Goal: Transaction & Acquisition: Purchase product/service

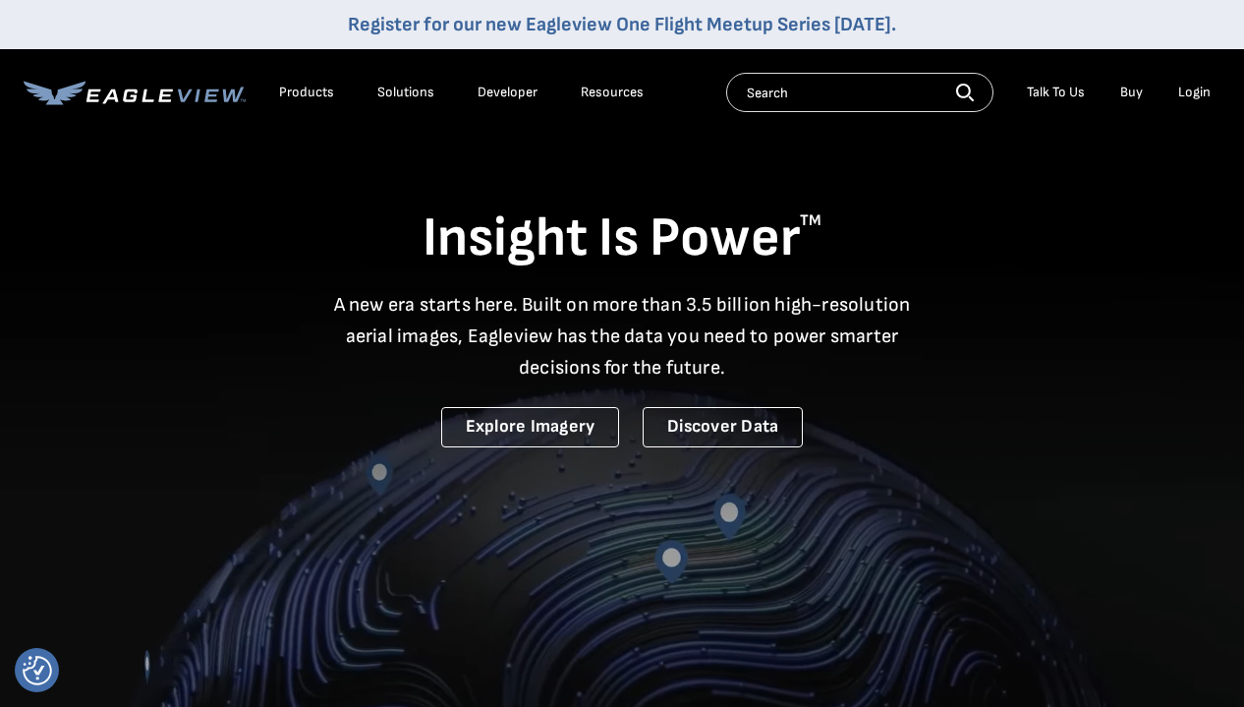
click at [1203, 89] on div "Login" at bounding box center [1194, 93] width 32 height 18
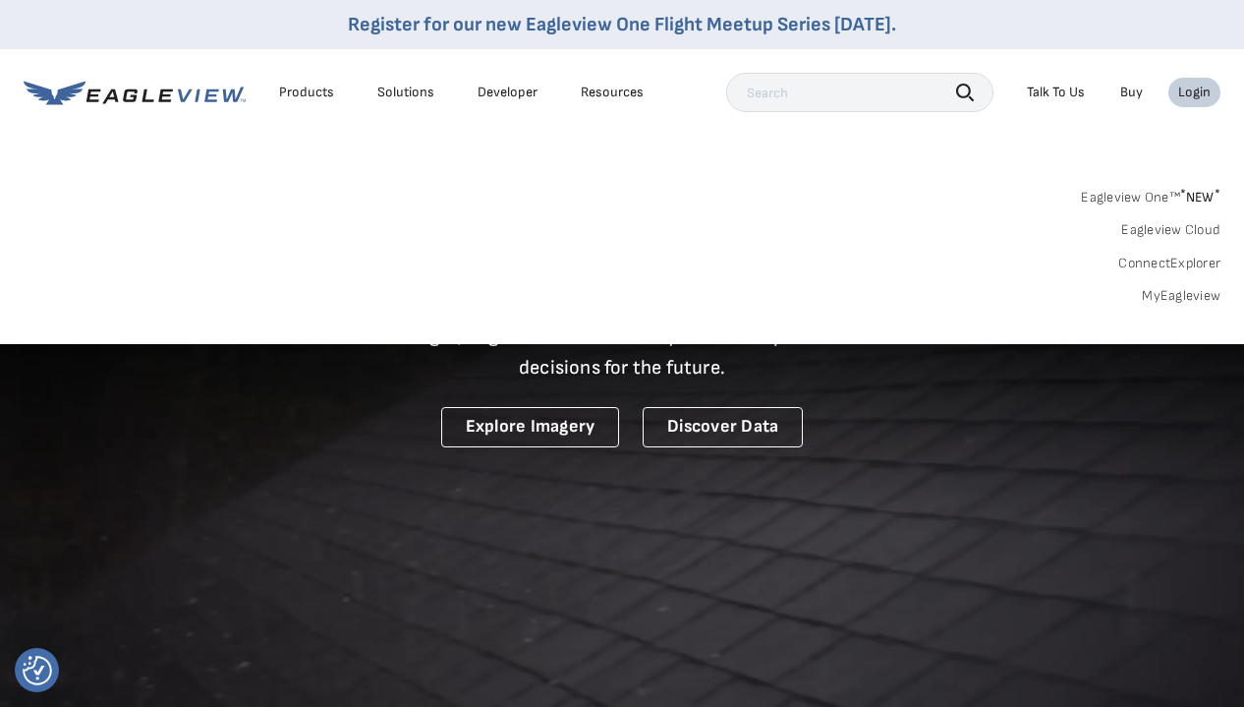
click at [1188, 92] on div "Login" at bounding box center [1194, 93] width 32 height 18
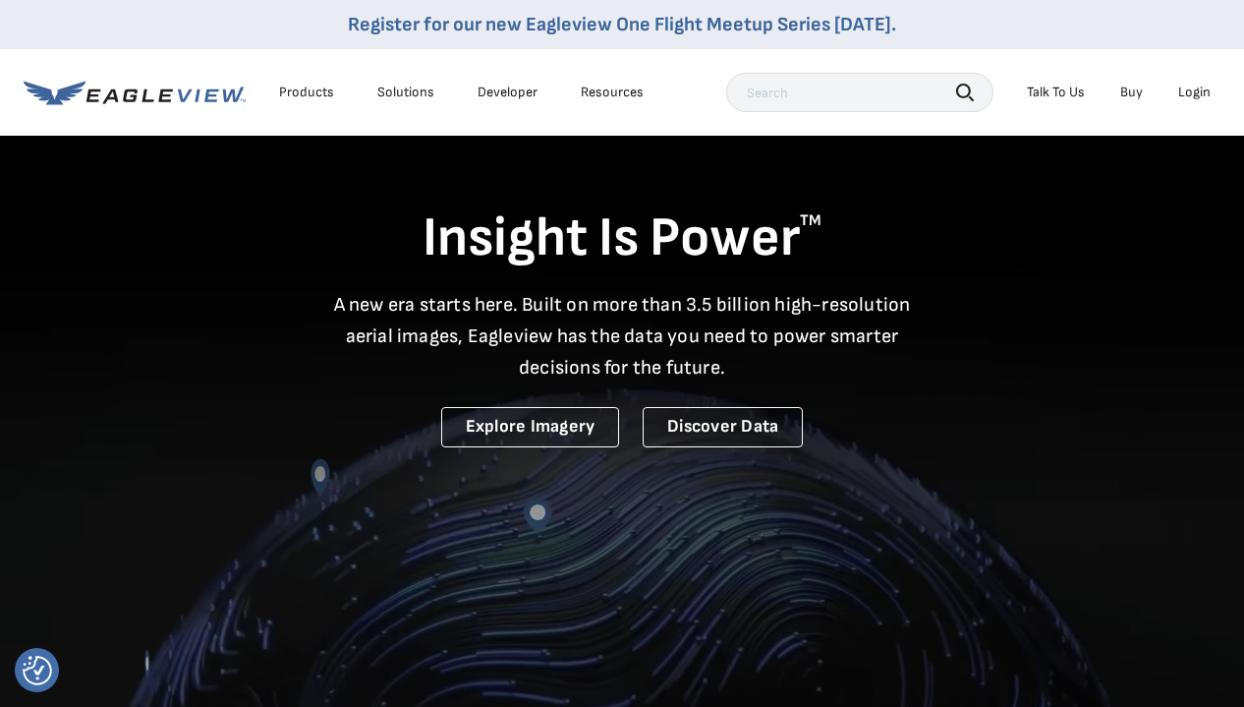
click at [1188, 92] on div "Login" at bounding box center [1194, 93] width 32 height 18
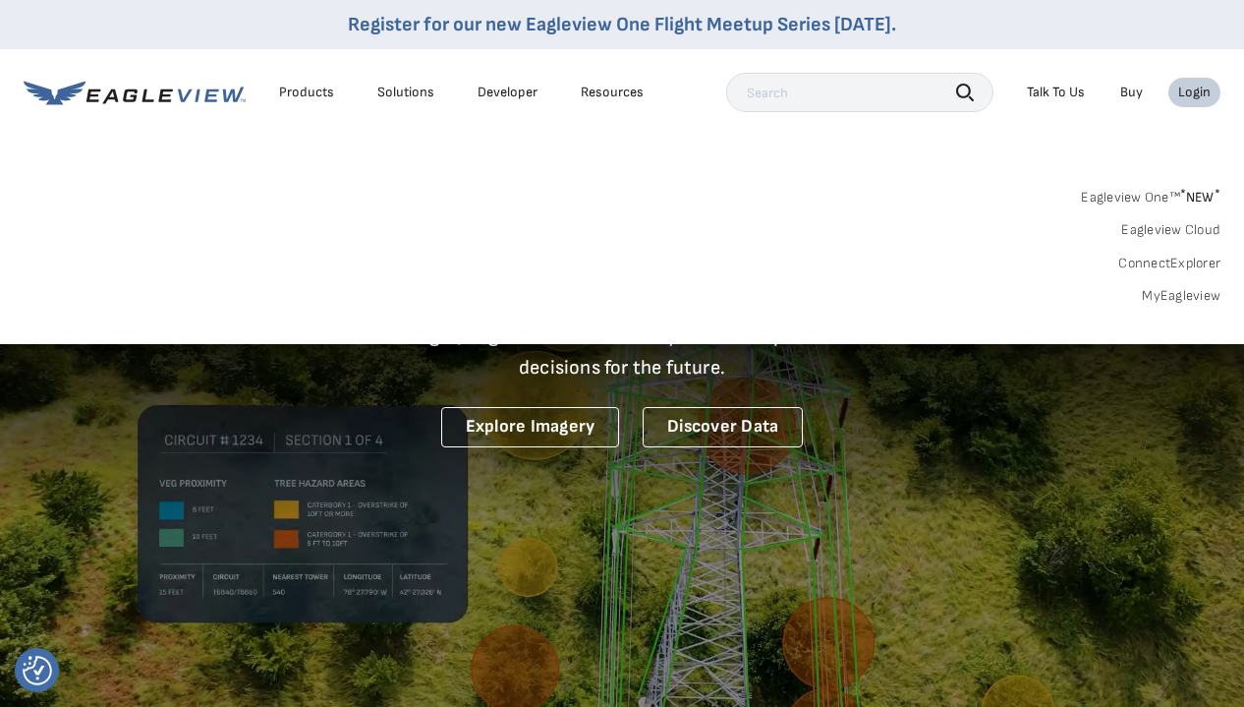
click at [1185, 299] on link "MyEagleview" at bounding box center [1181, 296] width 79 height 18
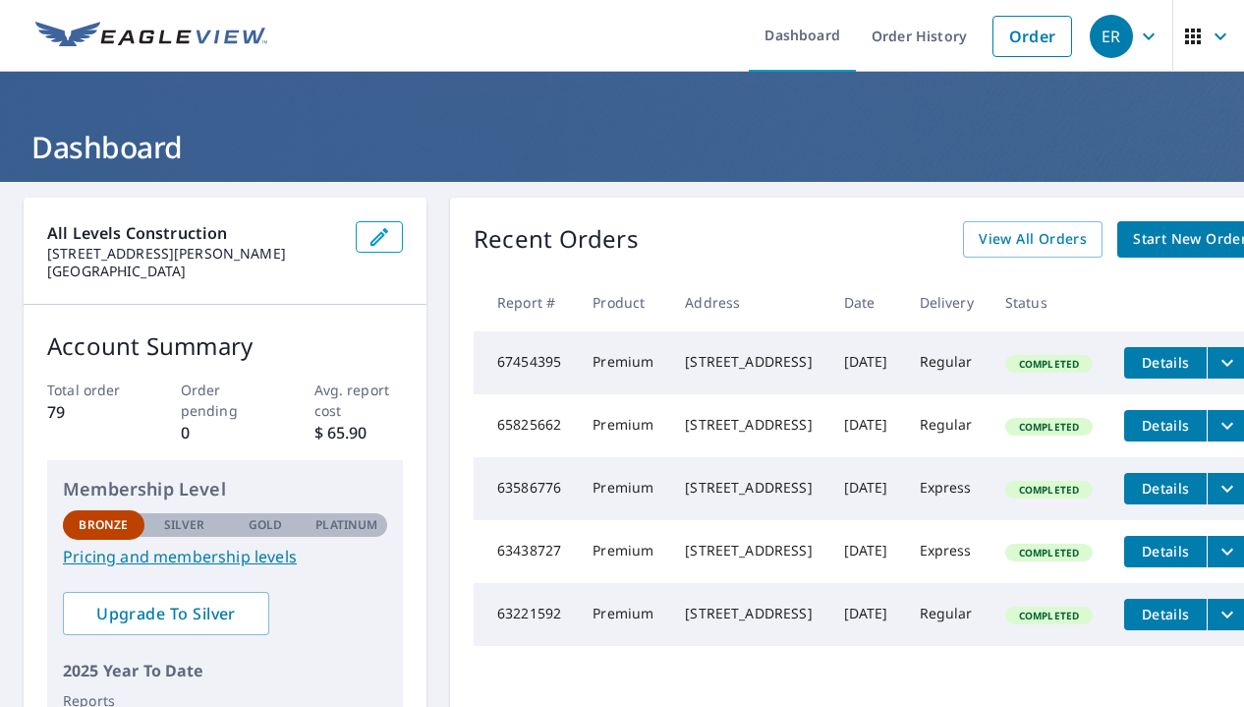
click at [1163, 31] on span "ER" at bounding box center [1127, 36] width 75 height 47
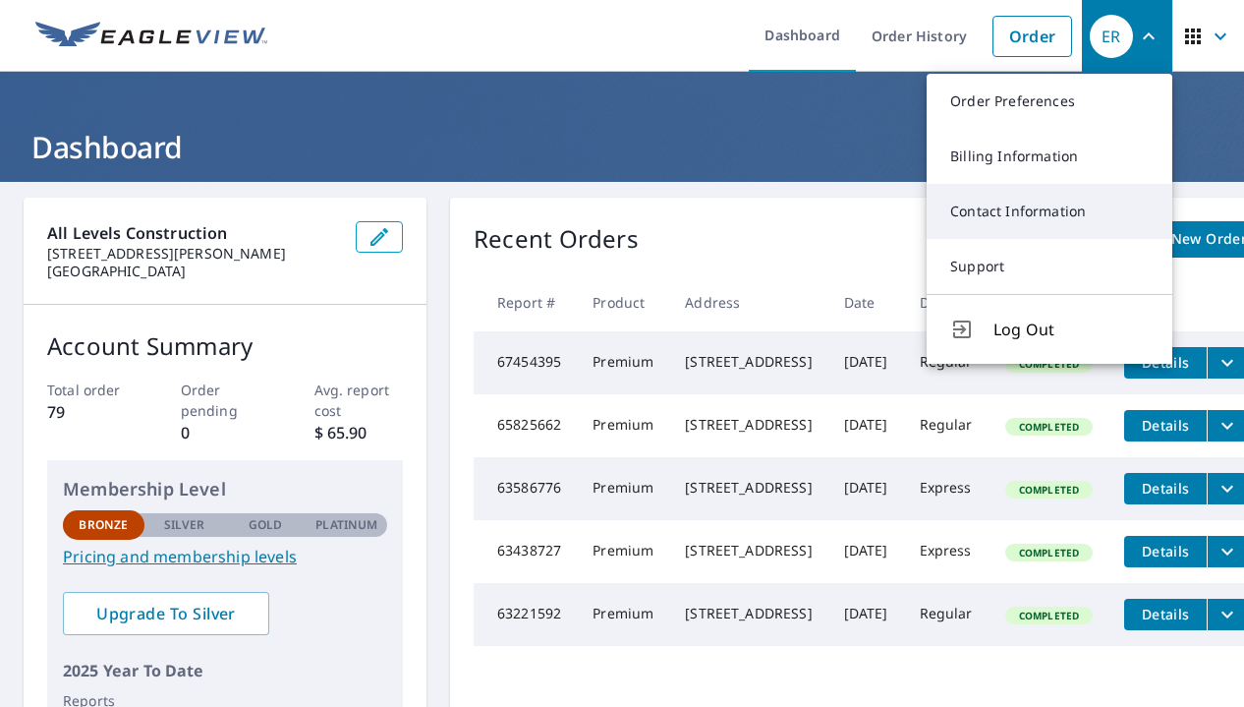
click at [1057, 209] on link "Contact Information" at bounding box center [1050, 211] width 246 height 55
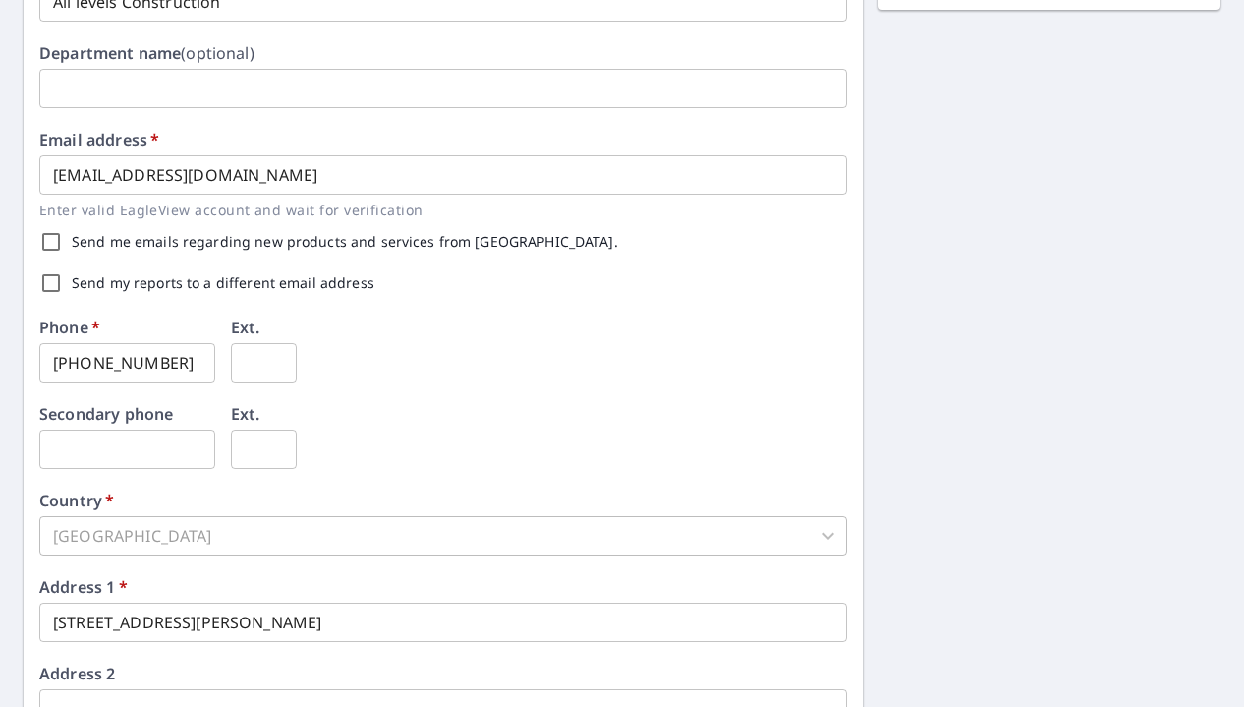
scroll to position [439, 0]
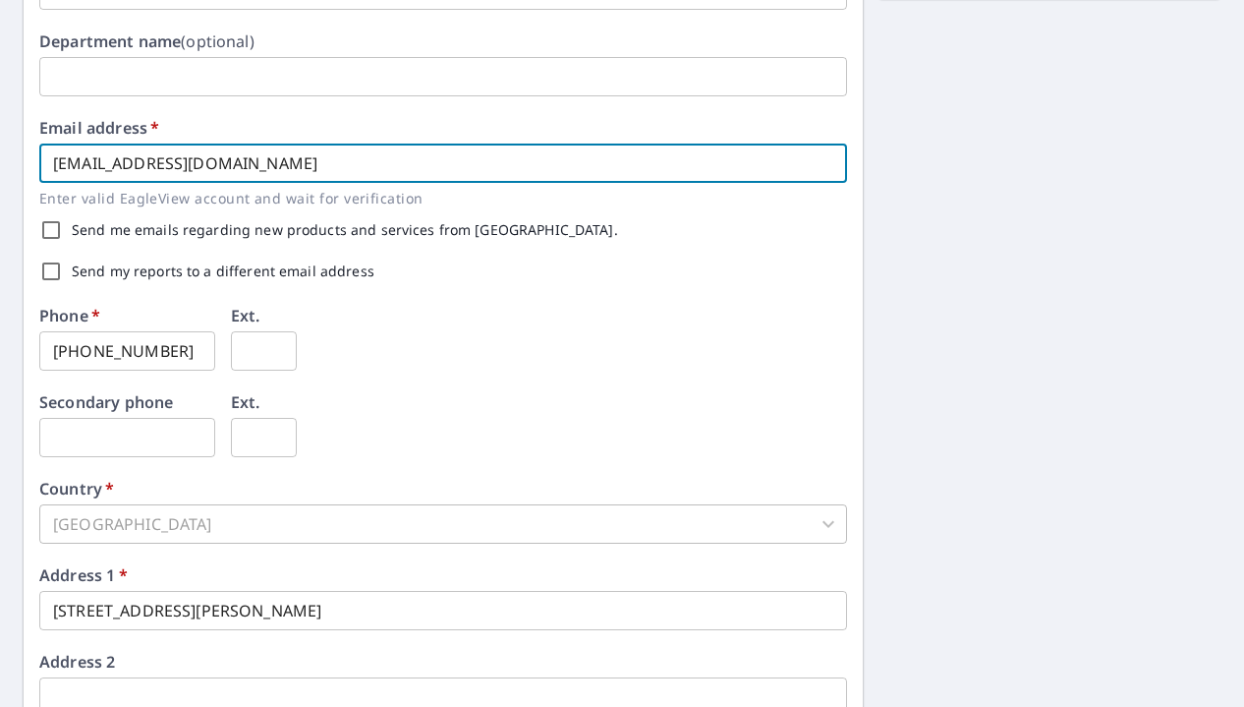
drag, startPoint x: 242, startPoint y: 162, endPoint x: -50, endPoint y: 141, distance: 292.7
click at [0, 141] on html "ER ER Dashboard Order History Order ER Dashboard / Contact Information Contact …" at bounding box center [622, 353] width 1244 height 707
type input "[DOMAIN_NAME]"
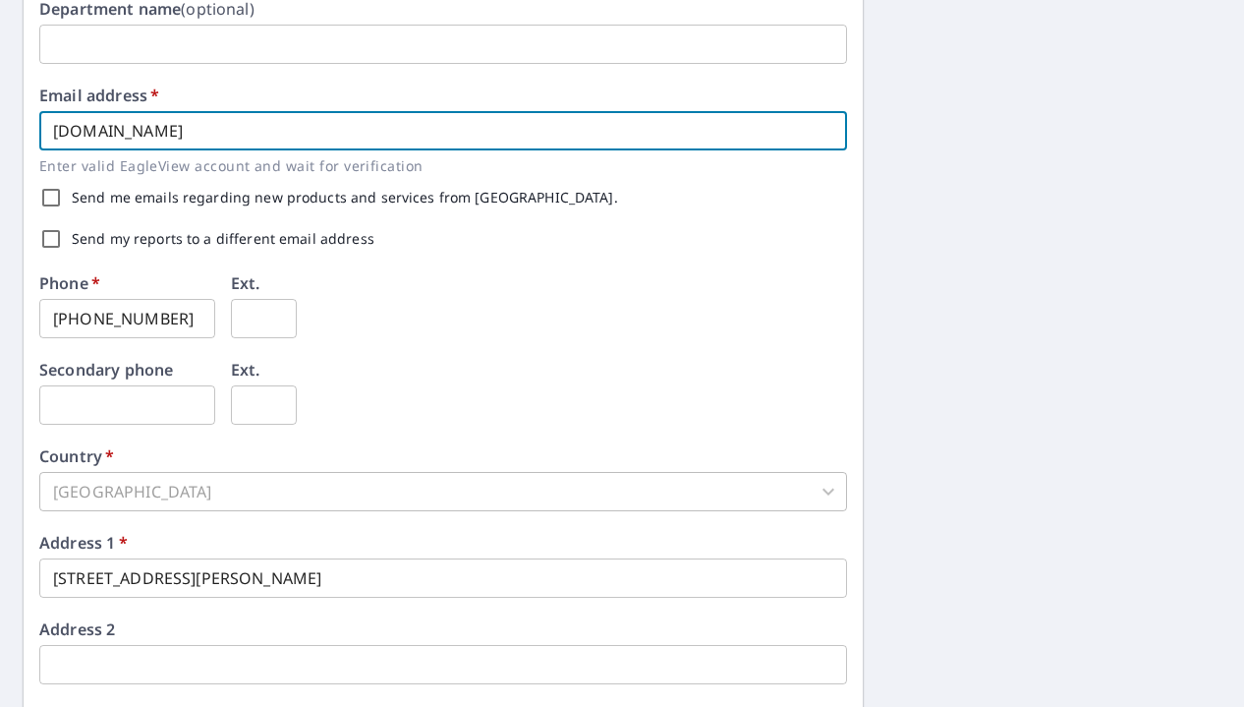
scroll to position [475, 0]
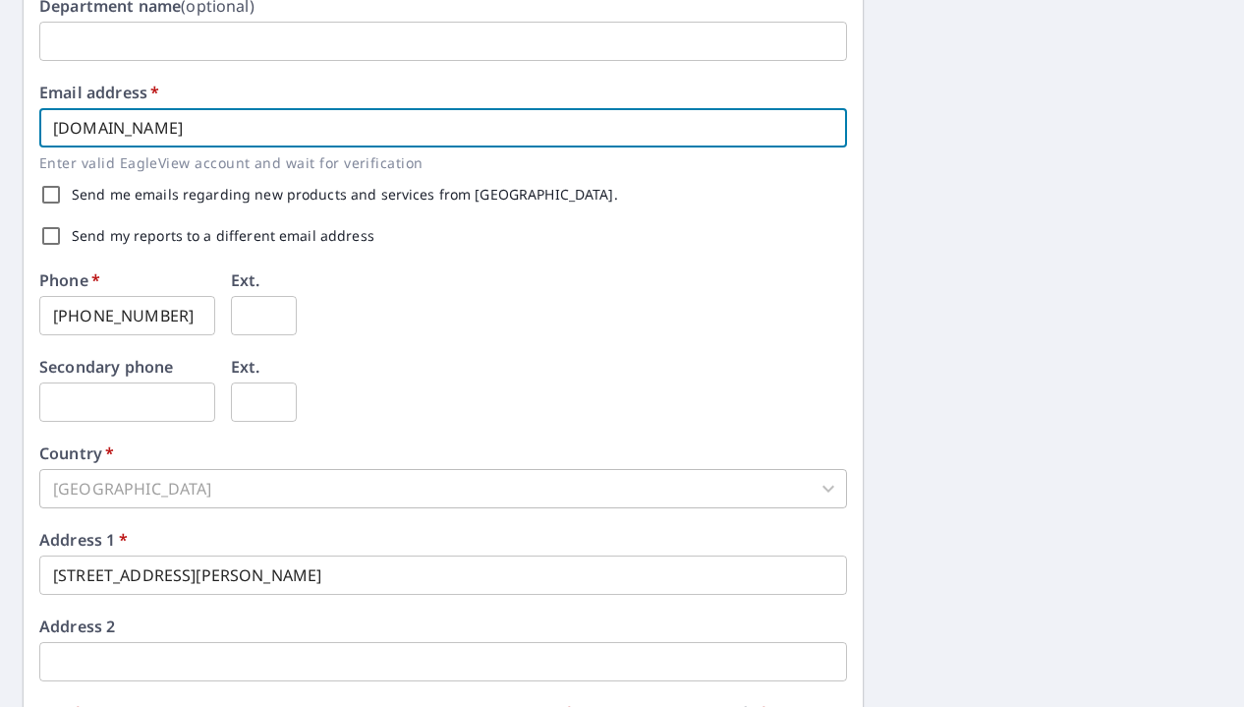
click at [199, 318] on input "[PHONE_NUMBER]" at bounding box center [127, 315] width 176 height 39
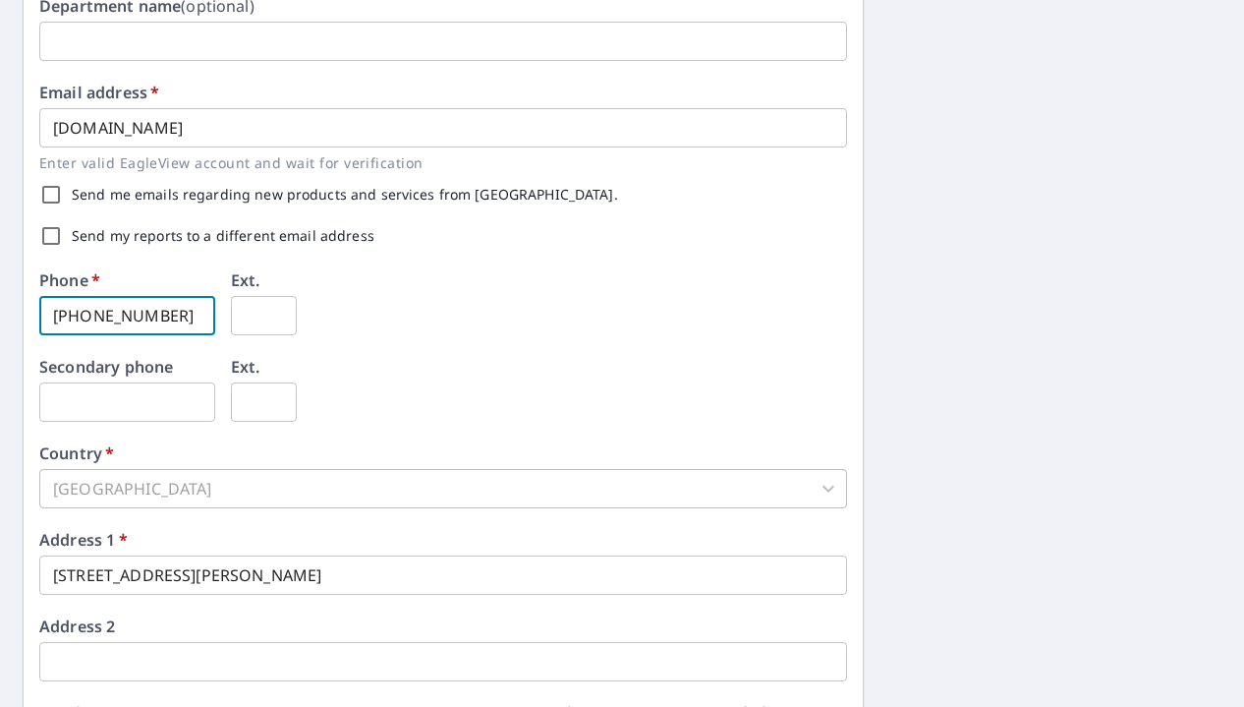
click at [192, 316] on input "[PHONE_NUMBER]" at bounding box center [127, 315] width 176 height 39
click at [192, 316] on input "407-394-7046" at bounding box center [127, 315] width 176 height 39
drag, startPoint x: 192, startPoint y: 316, endPoint x: 20, endPoint y: 305, distance: 172.4
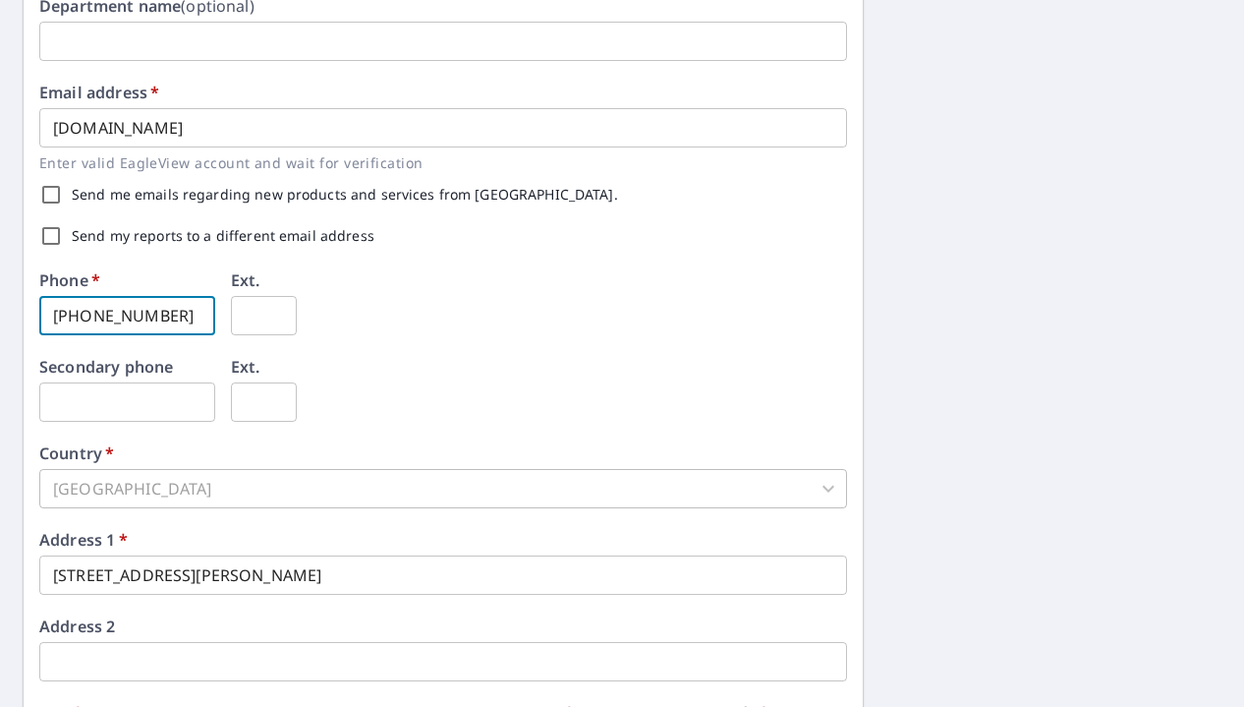
click at [20, 305] on div "First name   * Erlan ​ Last name   * Rodriguez ​ Company name   * All levels Co…" at bounding box center [622, 283] width 1244 height 1152
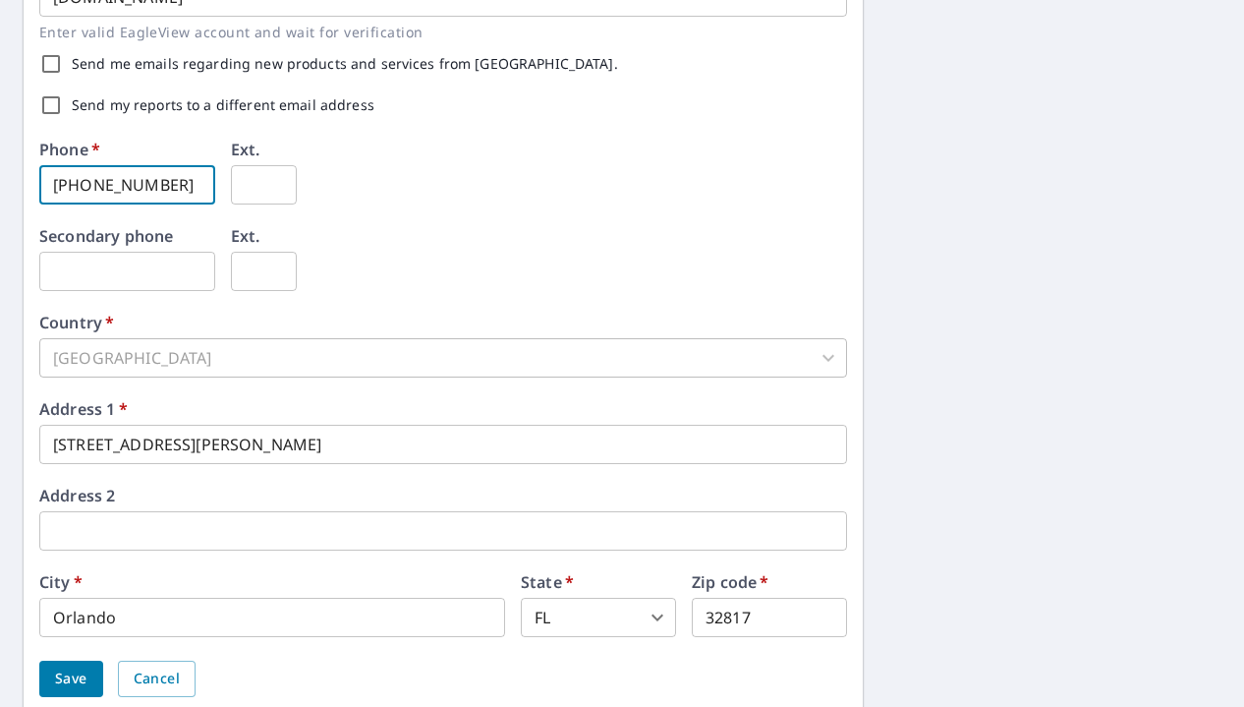
scroll to position [676, 0]
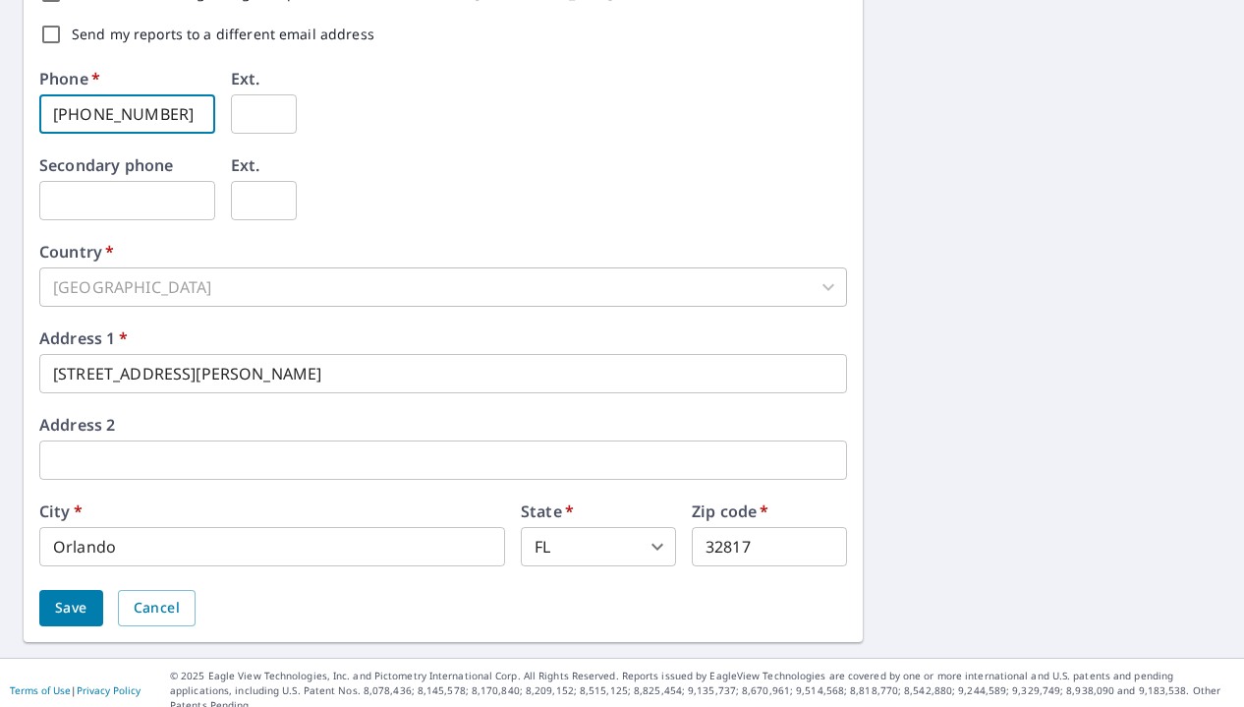
type input "407-375-2099"
click at [69, 607] on span "Save" at bounding box center [71, 608] width 32 height 25
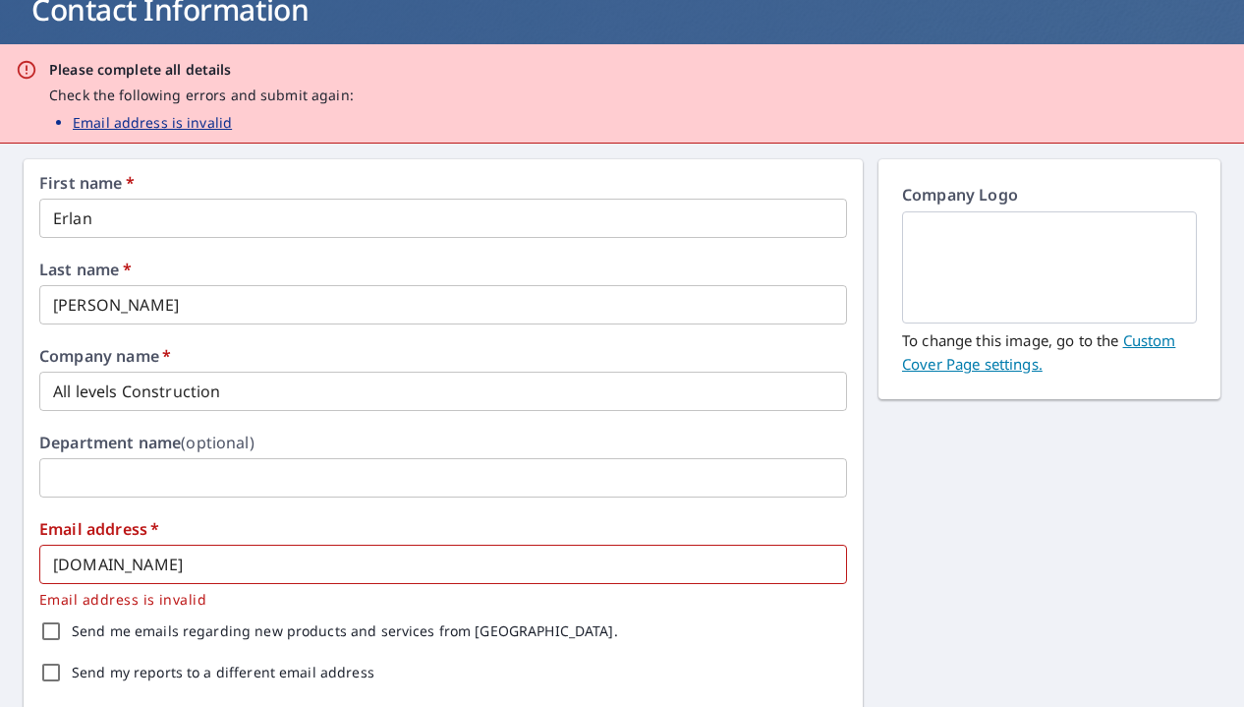
scroll to position [142, 0]
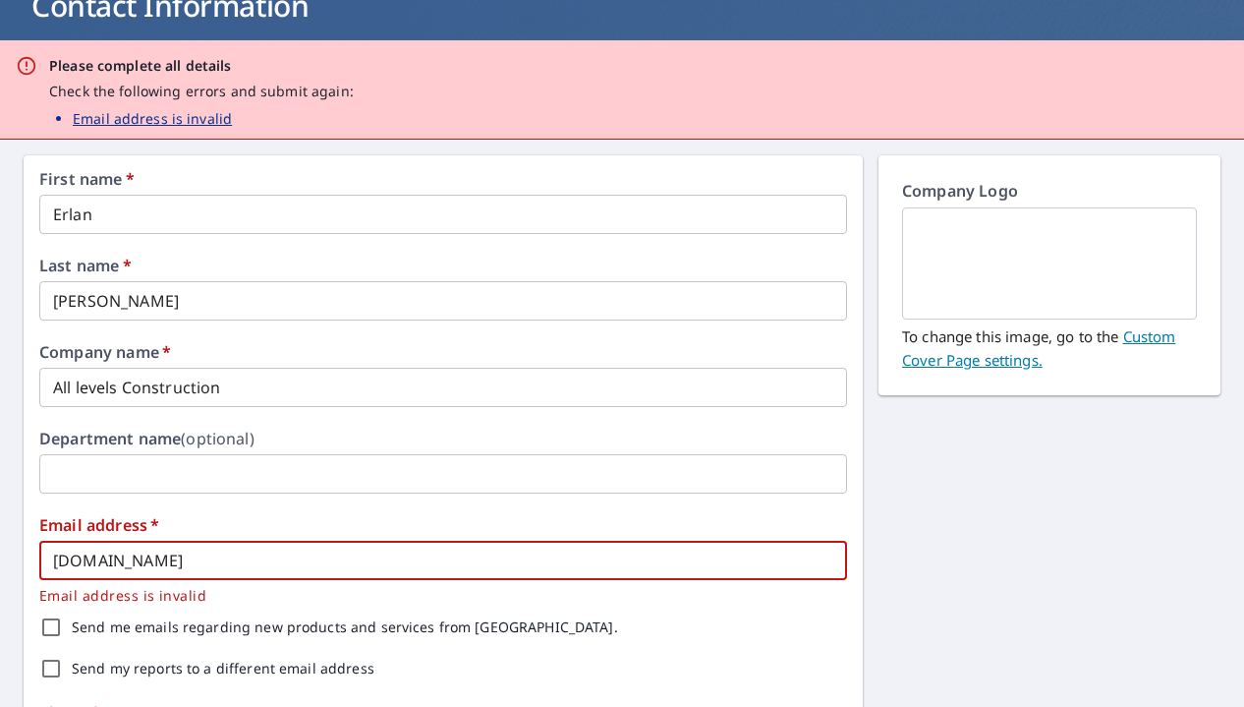
click at [138, 559] on input "erroofingsolutions.com" at bounding box center [443, 560] width 808 height 39
click at [74, 561] on input "erroofingsolutions.com" at bounding box center [443, 560] width 808 height 39
click at [69, 562] on input "erroofingsolutions.com" at bounding box center [443, 560] width 808 height 39
click at [126, 565] on input "erroofingsolutions.com" at bounding box center [443, 560] width 808 height 39
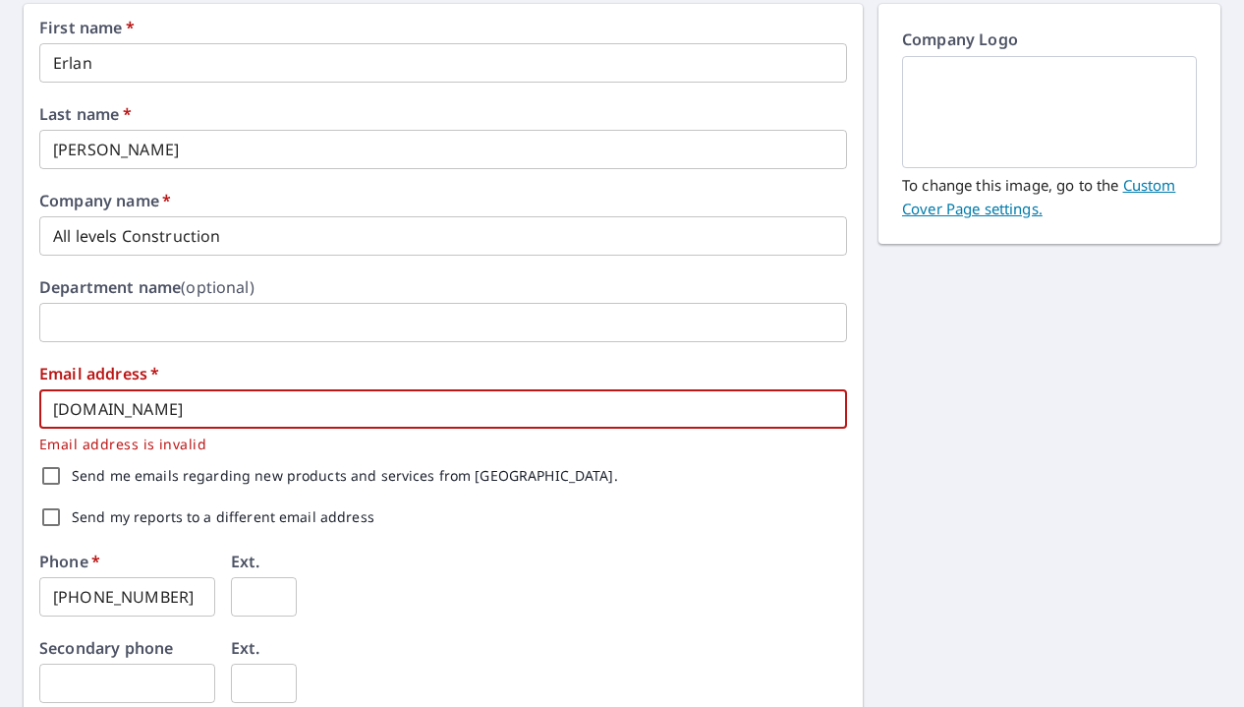
scroll to position [299, 0]
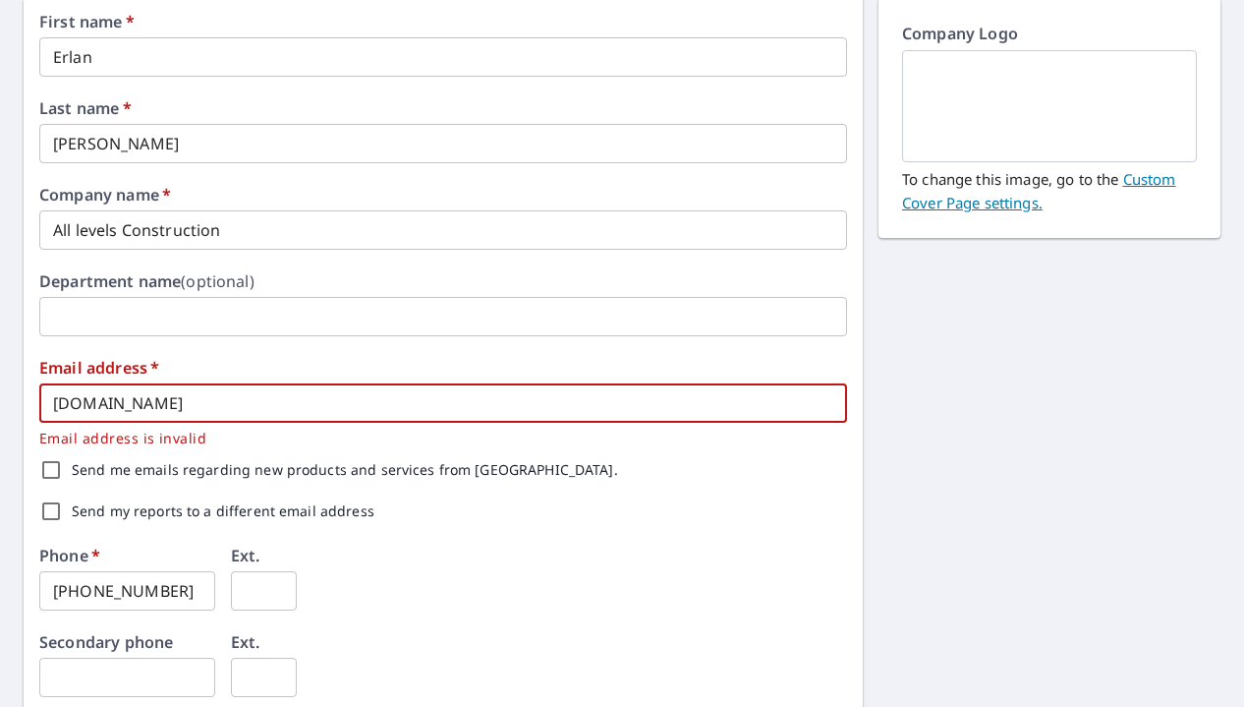
click at [146, 405] on input "erroofingsolutions.com" at bounding box center [443, 402] width 808 height 39
click at [205, 403] on input "erroofingsolutions.com" at bounding box center [443, 402] width 808 height 39
click at [229, 404] on input "erroofingsolutions.com" at bounding box center [443, 402] width 808 height 39
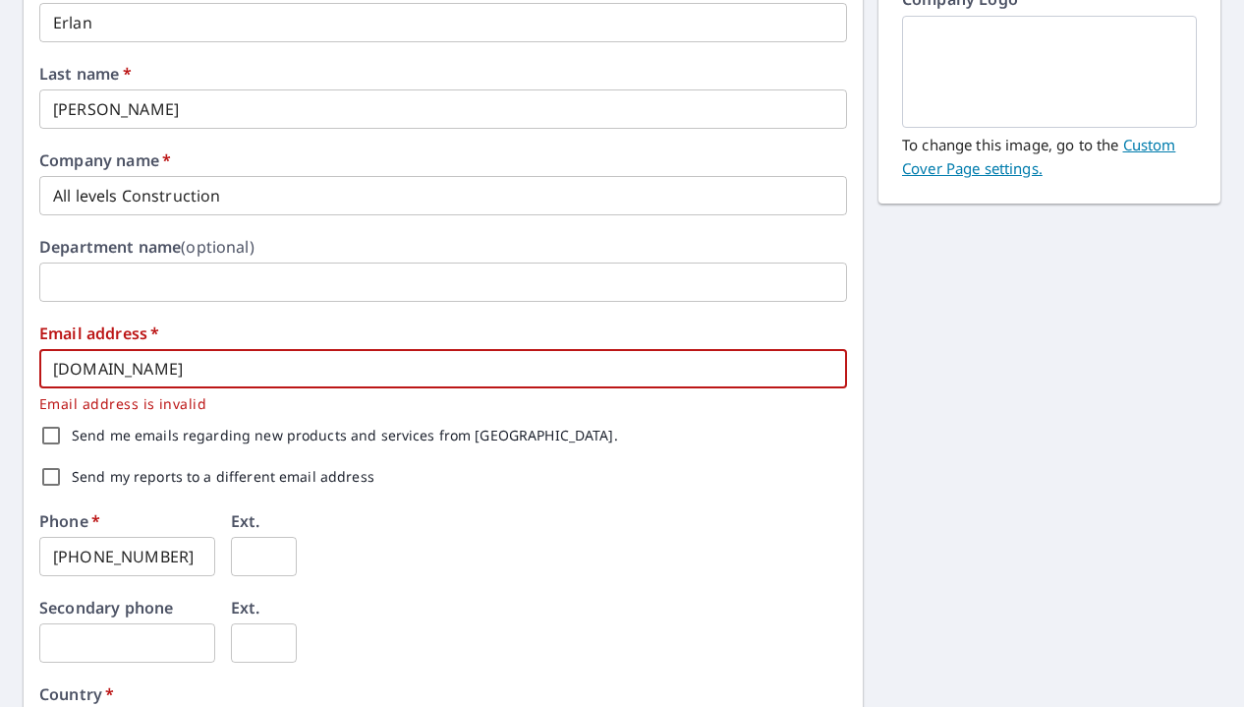
scroll to position [344, 0]
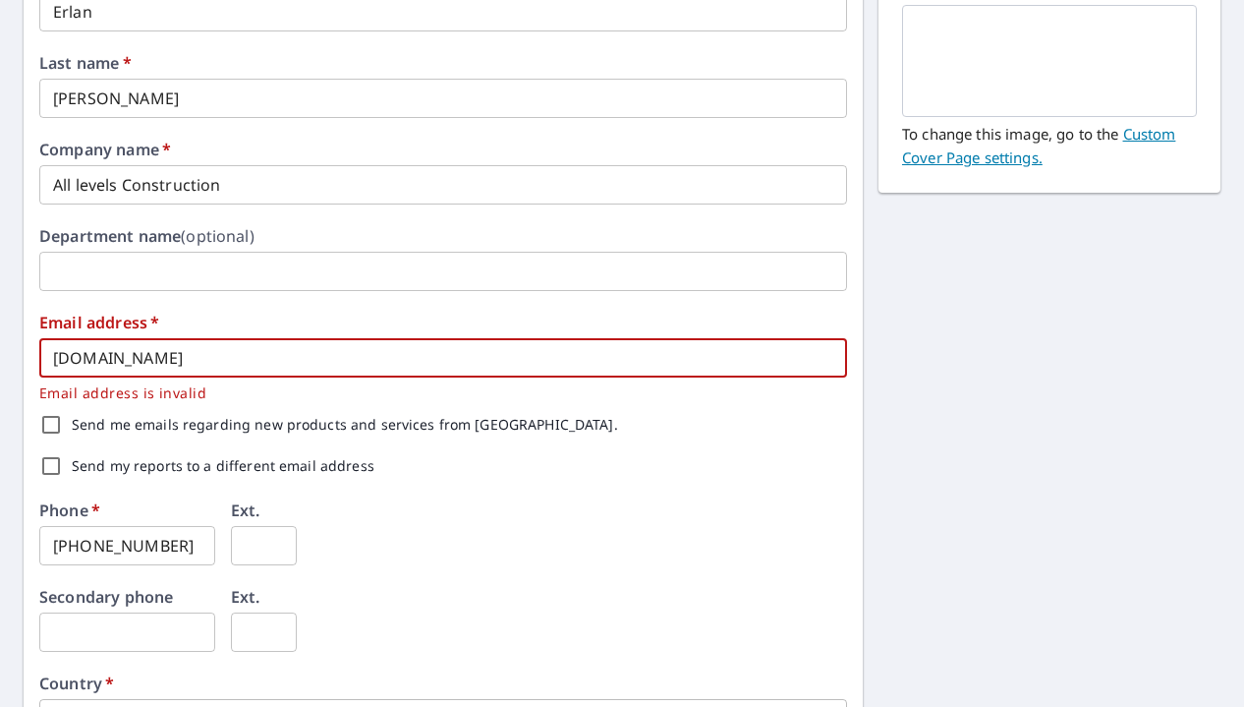
click at [98, 464] on label "Send my reports to a different email address" at bounding box center [223, 466] width 303 height 14
click at [72, 464] on input "Send my reports to a different email address" at bounding box center [50, 465] width 41 height 41
checkbox input "true"
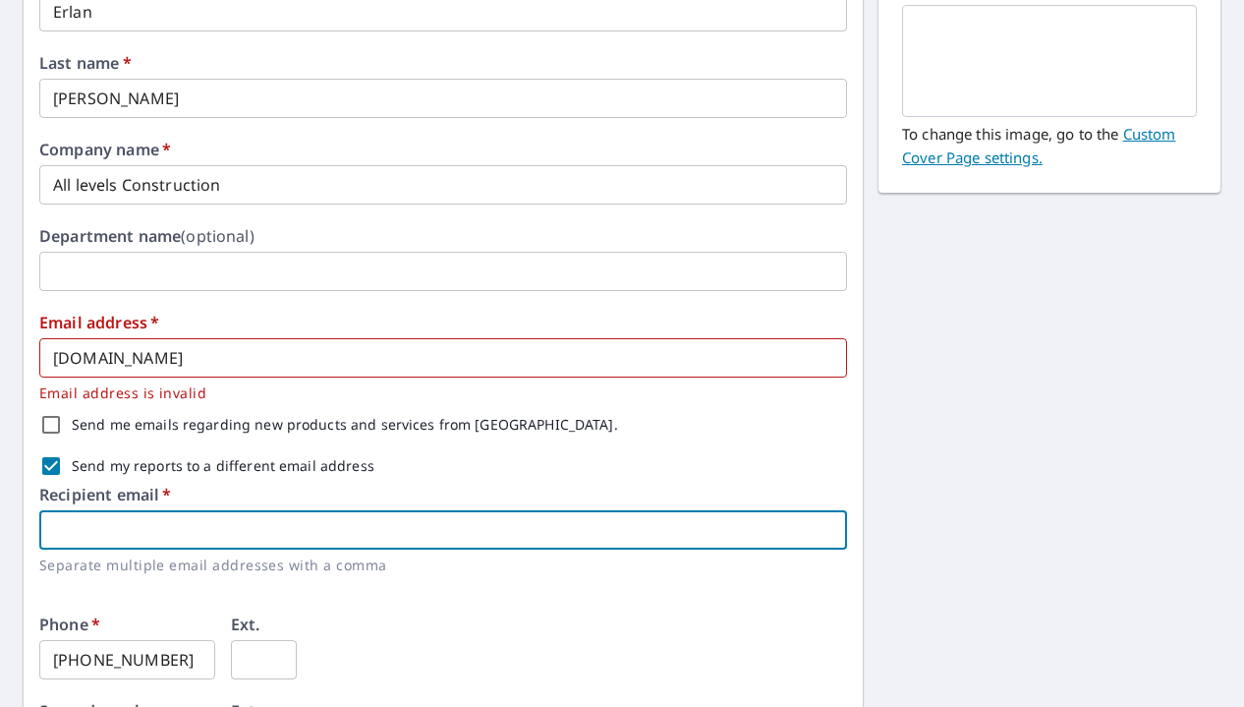
click at [100, 528] on input "text" at bounding box center [443, 529] width 808 height 39
type input "erroofingsolutions@gmail.com"
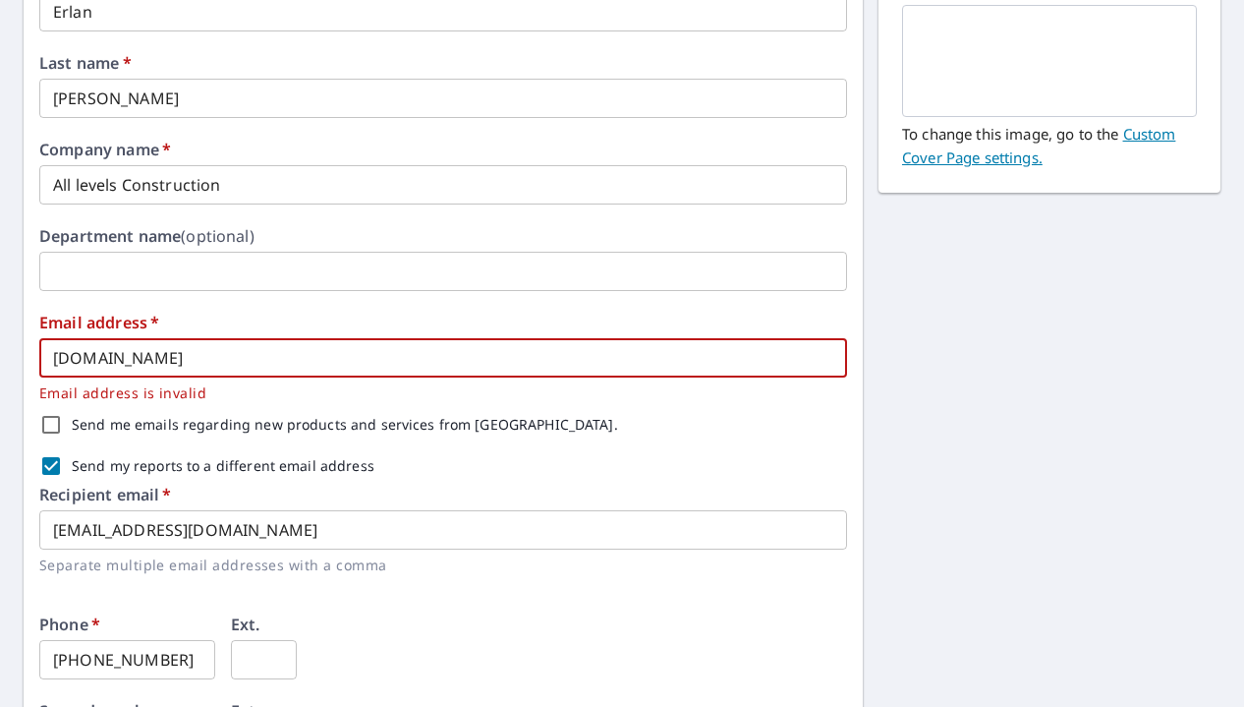
drag, startPoint x: 254, startPoint y: 358, endPoint x: -50, endPoint y: 355, distance: 303.7
click at [0, 355] on html "ER ER Dashboard Order History Order ER Dashboard / Contact Information Contact …" at bounding box center [622, 353] width 1244 height 707
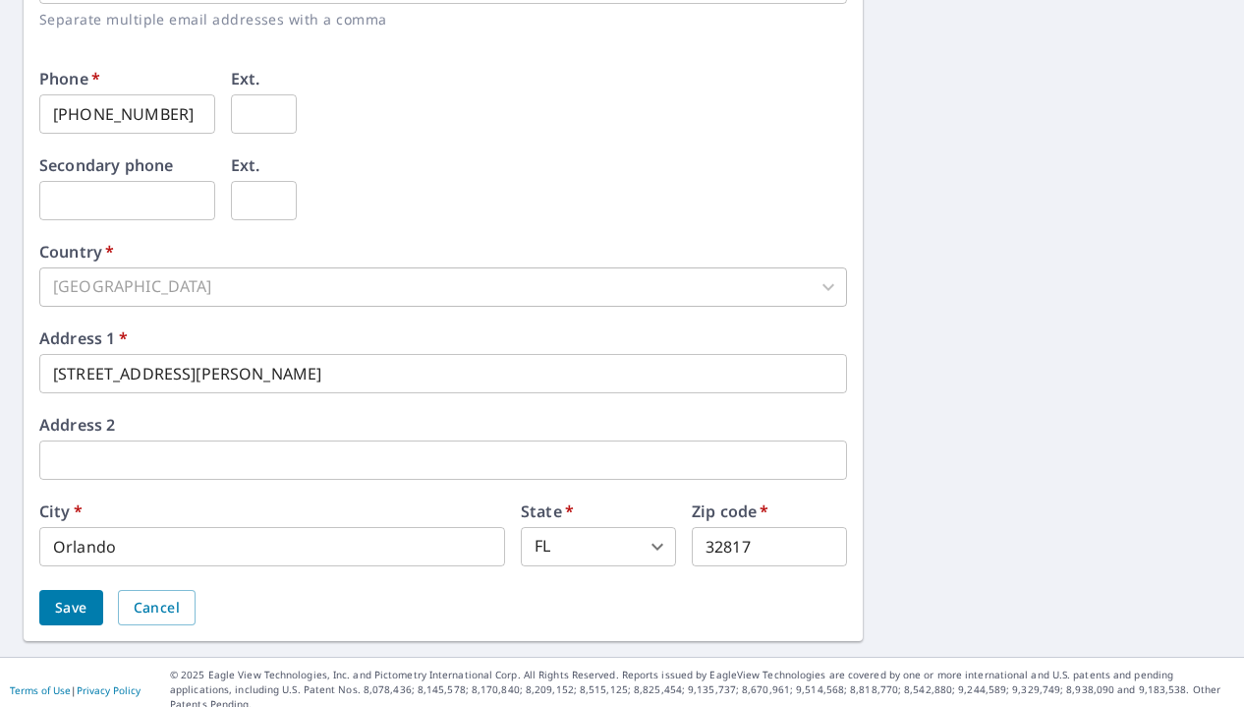
type input "maendy28@gmail.com"
click at [80, 614] on span "Save" at bounding box center [71, 608] width 32 height 25
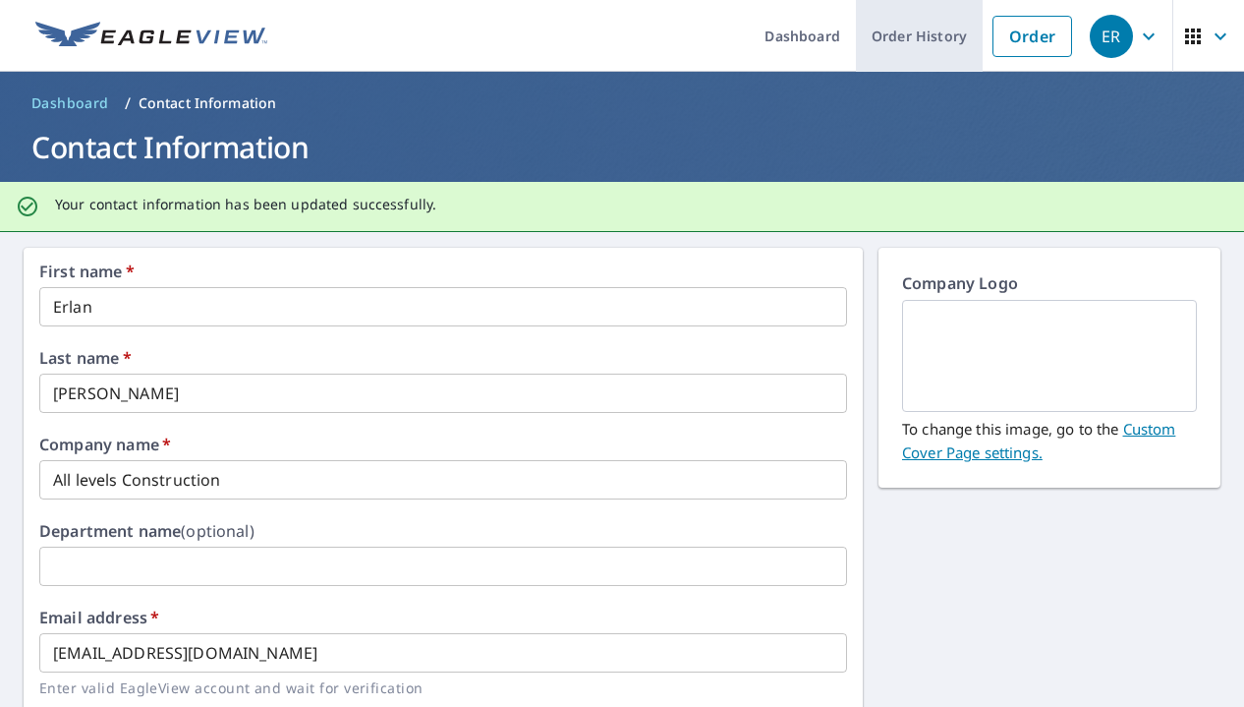
click at [884, 54] on link "Order History" at bounding box center [919, 36] width 127 height 72
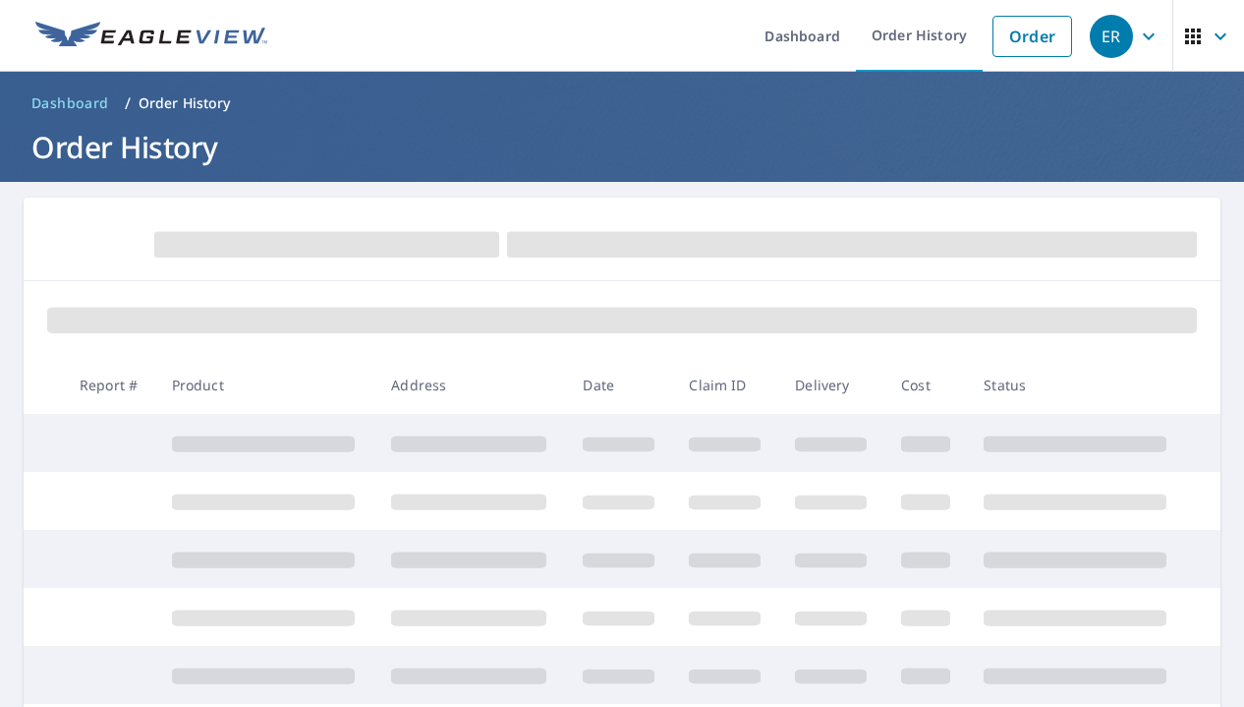
click at [1206, 34] on span "button" at bounding box center [1208, 36] width 55 height 47
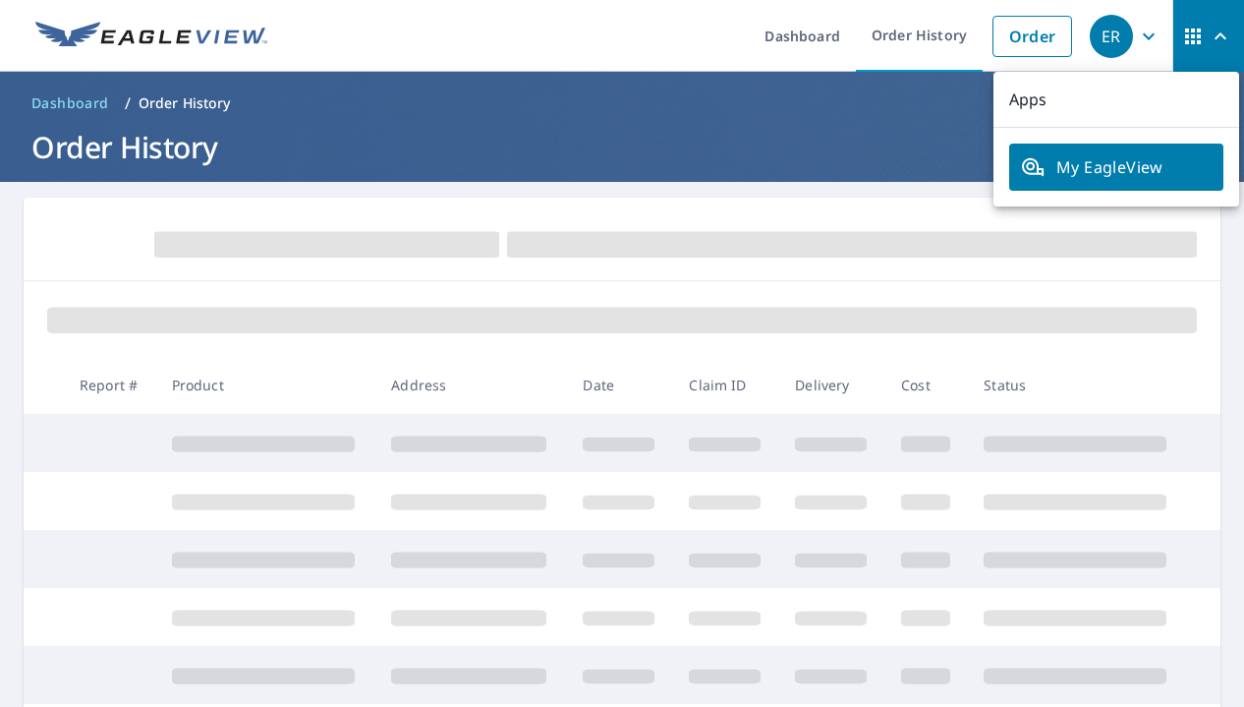
click at [1039, 297] on div at bounding box center [622, 318] width 1197 height 75
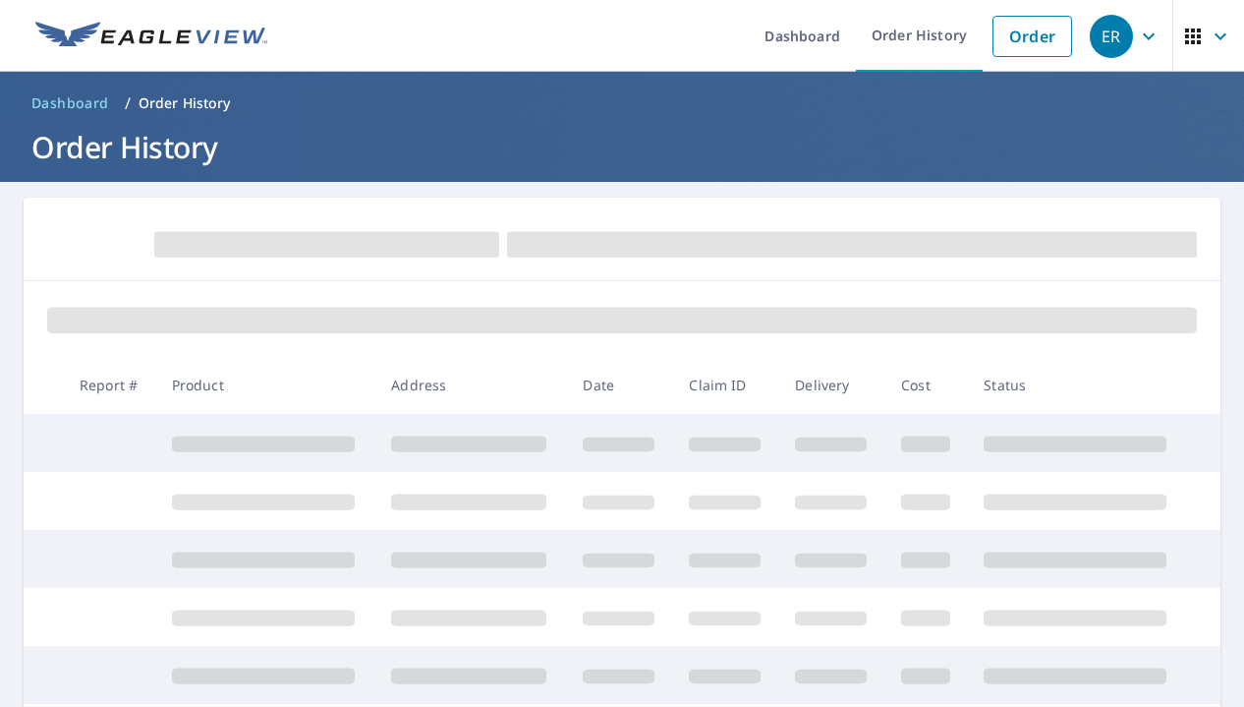
click at [190, 96] on p "Order History" at bounding box center [185, 103] width 92 height 20
click at [67, 101] on span "Dashboard" at bounding box center [70, 103] width 78 height 20
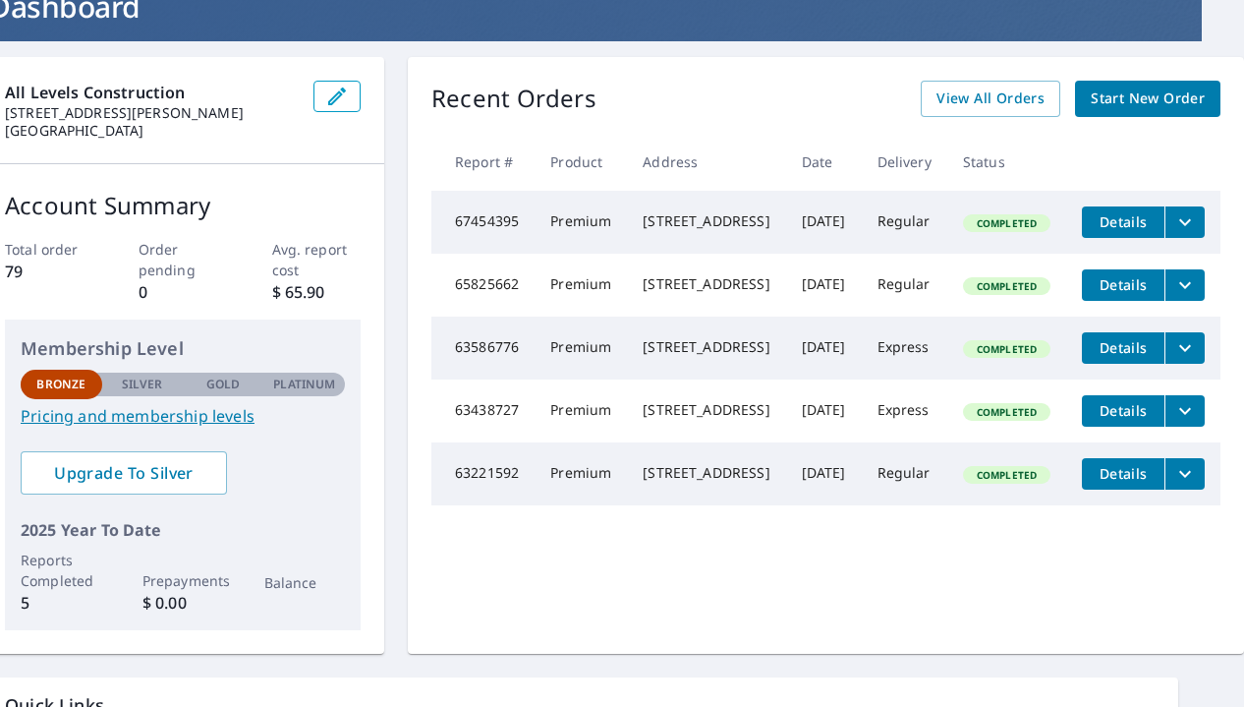
scroll to position [141, 55]
click at [1184, 228] on icon "filesDropdownBtn-67454395" at bounding box center [1185, 222] width 24 height 24
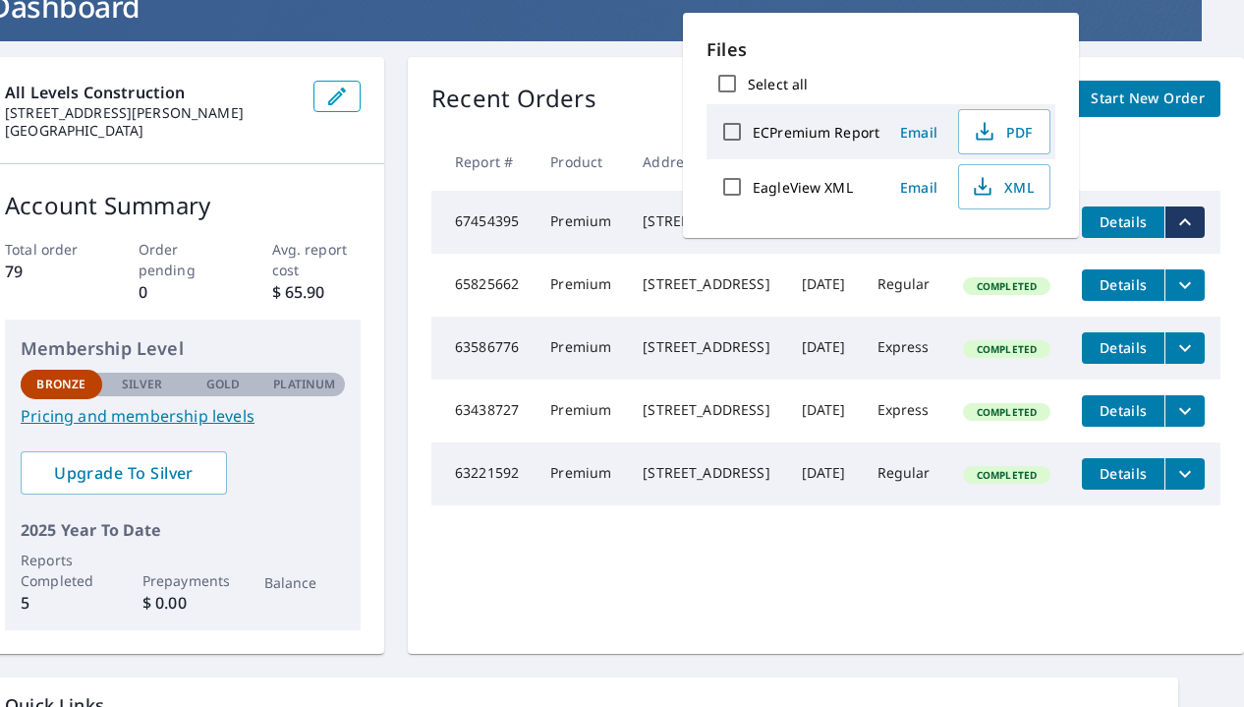
click at [911, 281] on td "Regular" at bounding box center [905, 285] width 86 height 63
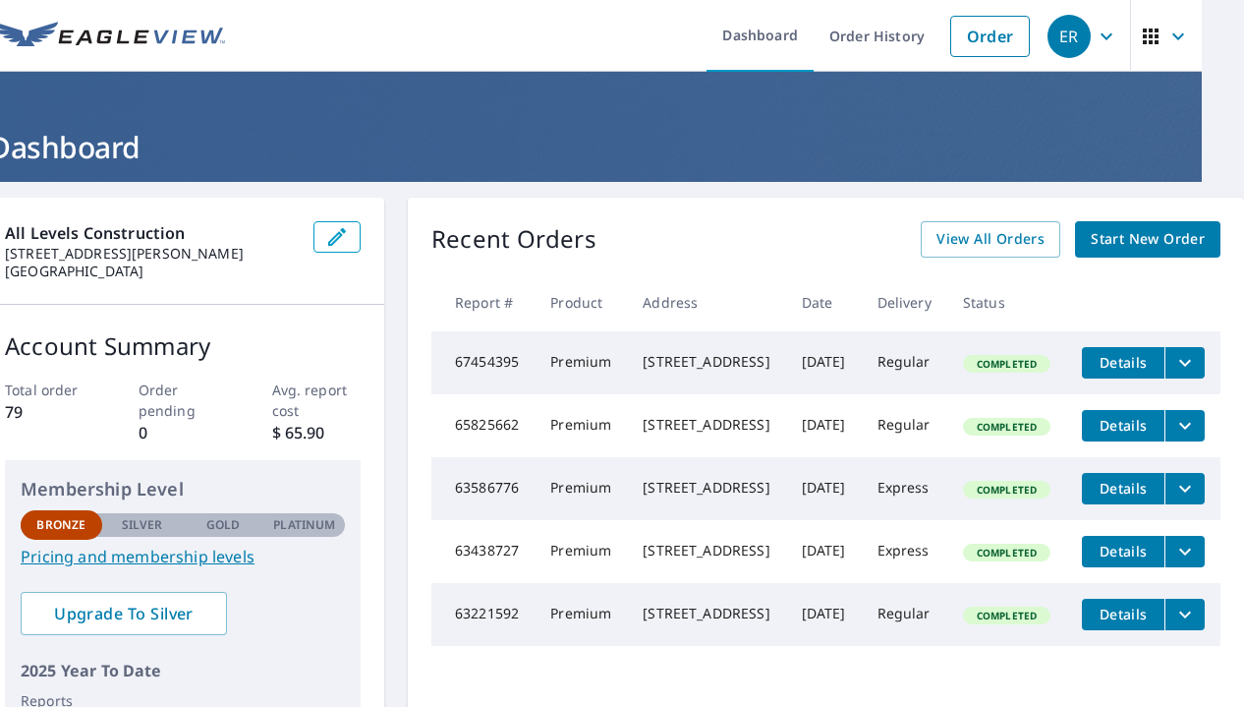
scroll to position [0, 0]
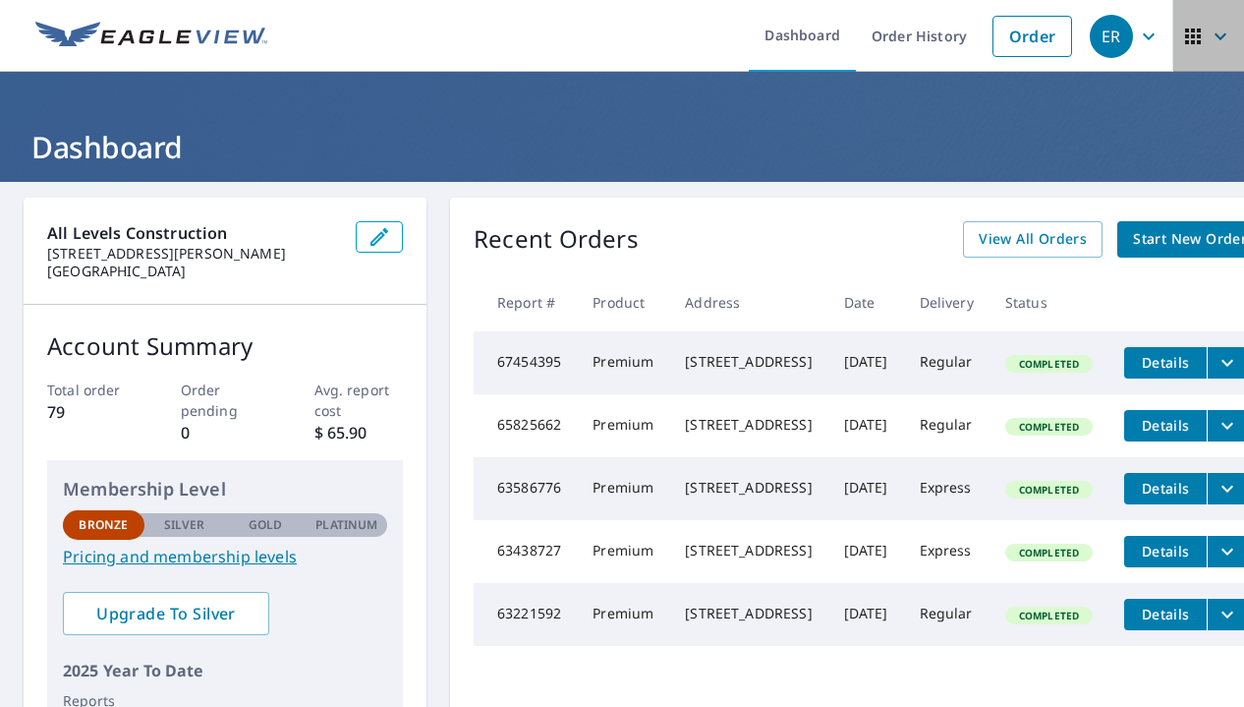
click at [1220, 44] on icon "button" at bounding box center [1221, 37] width 24 height 24
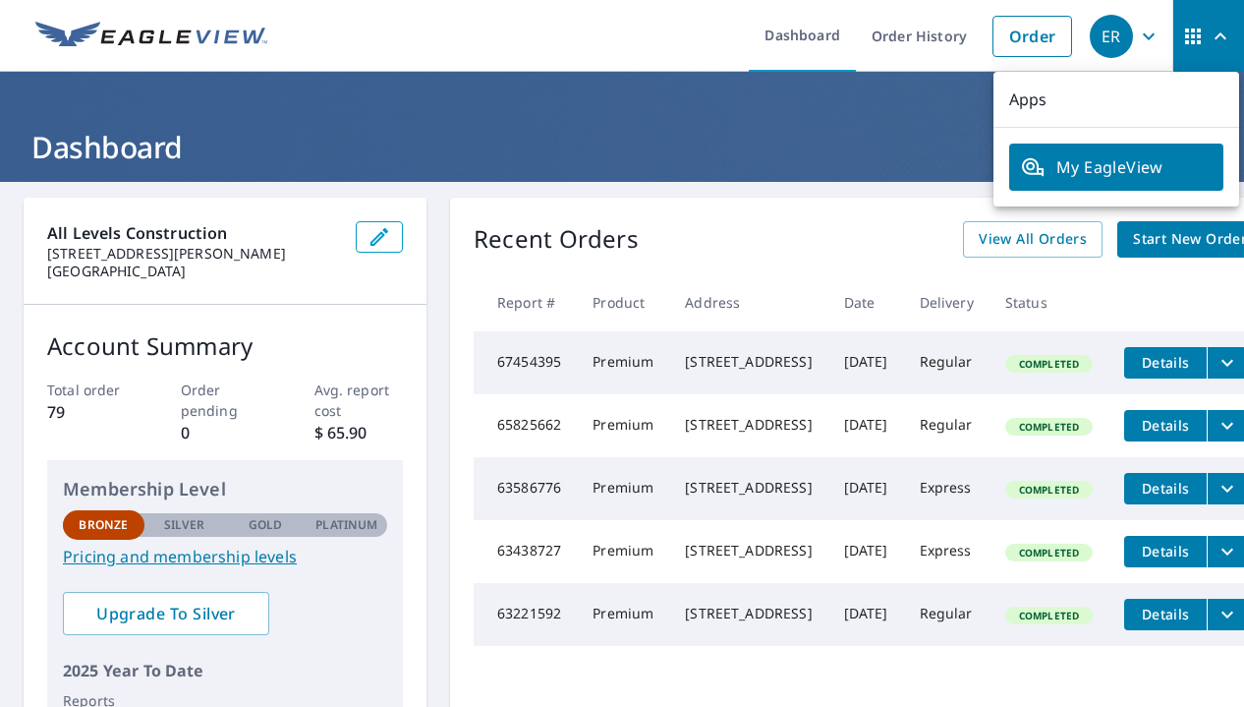
click at [1215, 50] on span "button" at bounding box center [1208, 36] width 55 height 47
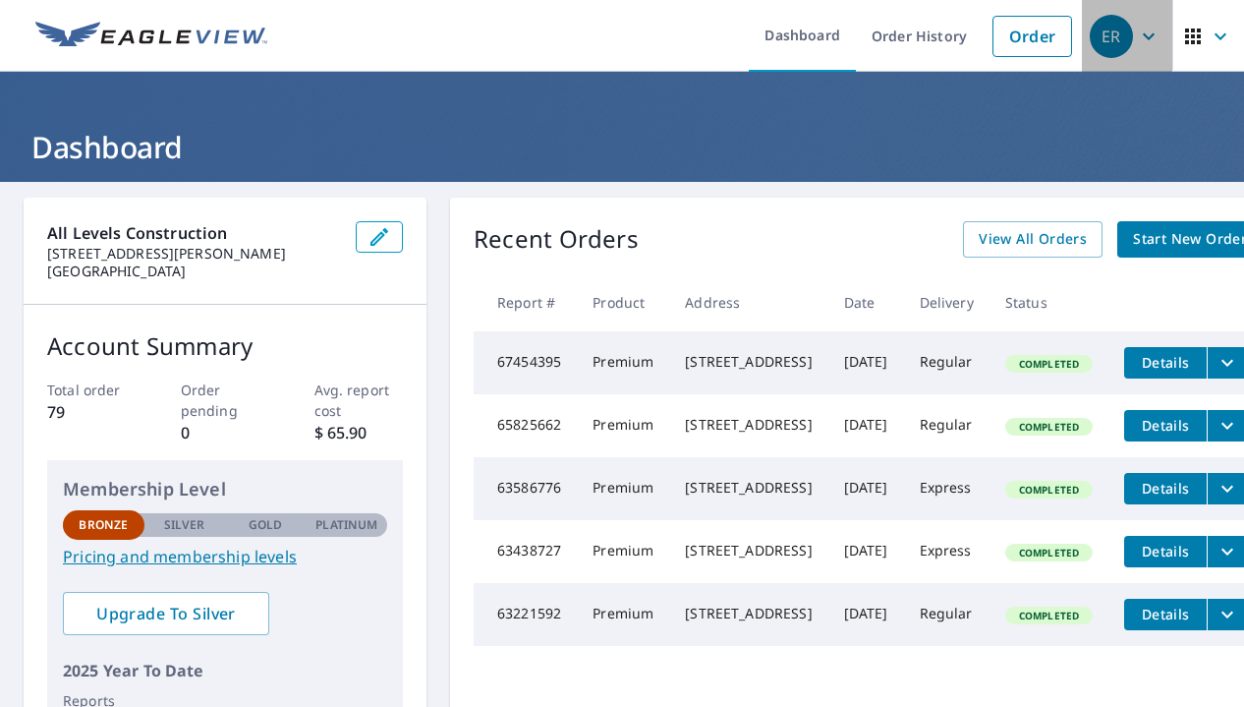
click at [1154, 33] on icon "button" at bounding box center [1149, 37] width 24 height 24
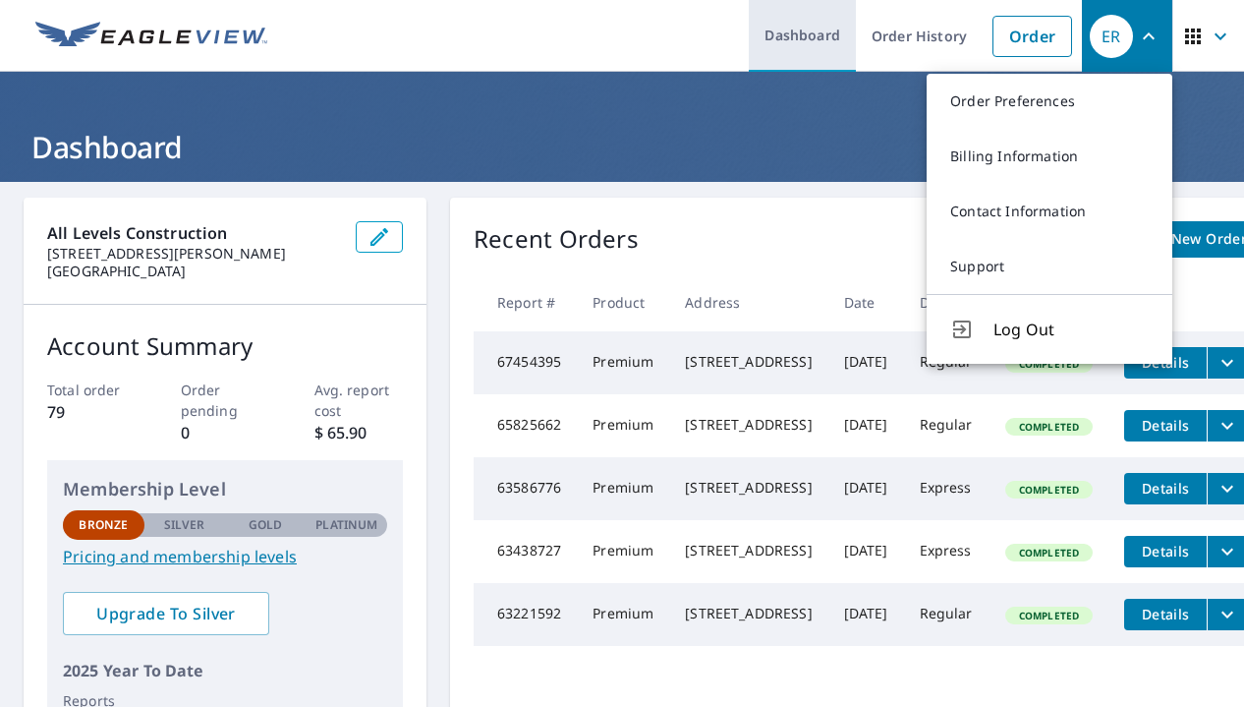
click at [822, 41] on link "Dashboard" at bounding box center [802, 36] width 107 height 72
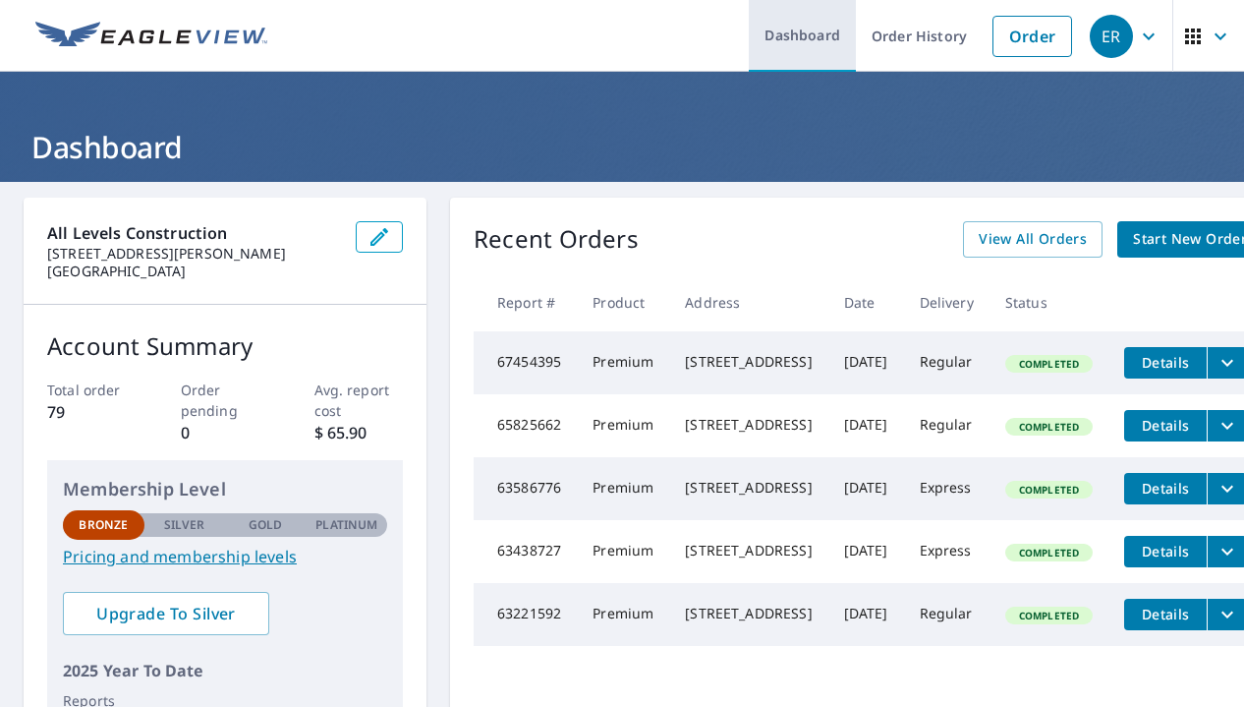
click at [778, 47] on link "Dashboard" at bounding box center [802, 36] width 107 height 72
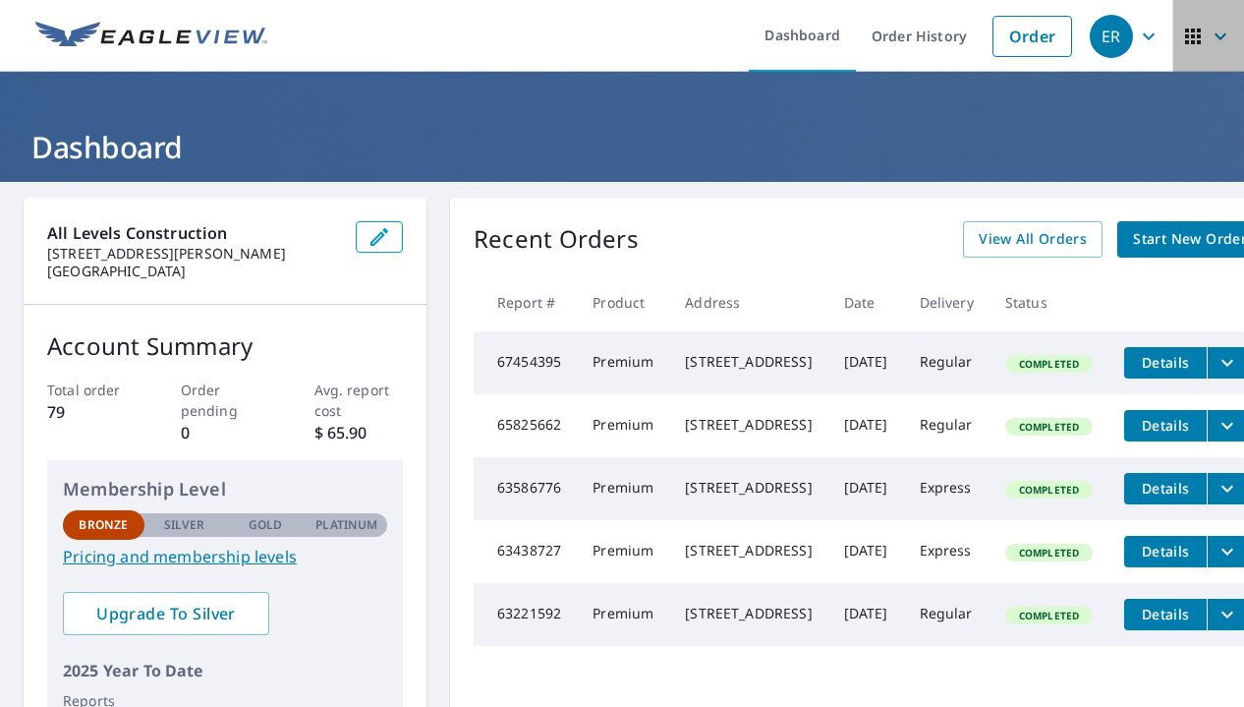
click at [1219, 29] on icon "button" at bounding box center [1221, 37] width 24 height 24
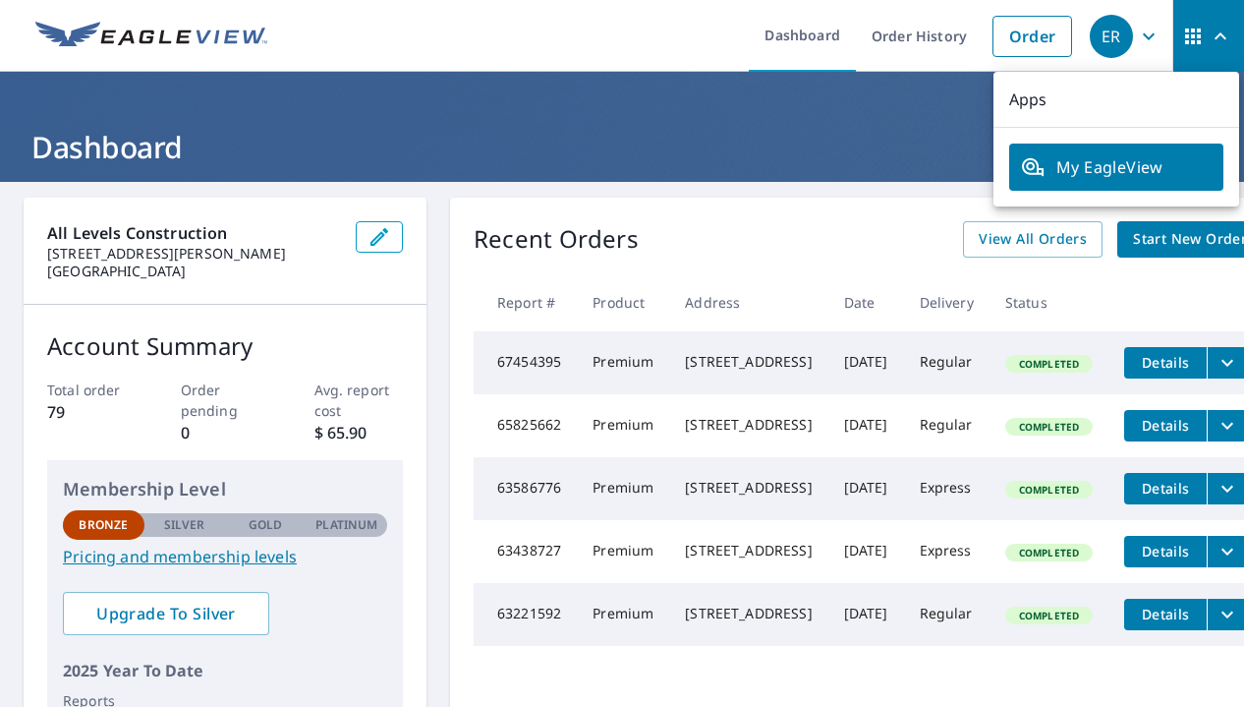
click at [1112, 36] on div "ER" at bounding box center [1111, 36] width 43 height 43
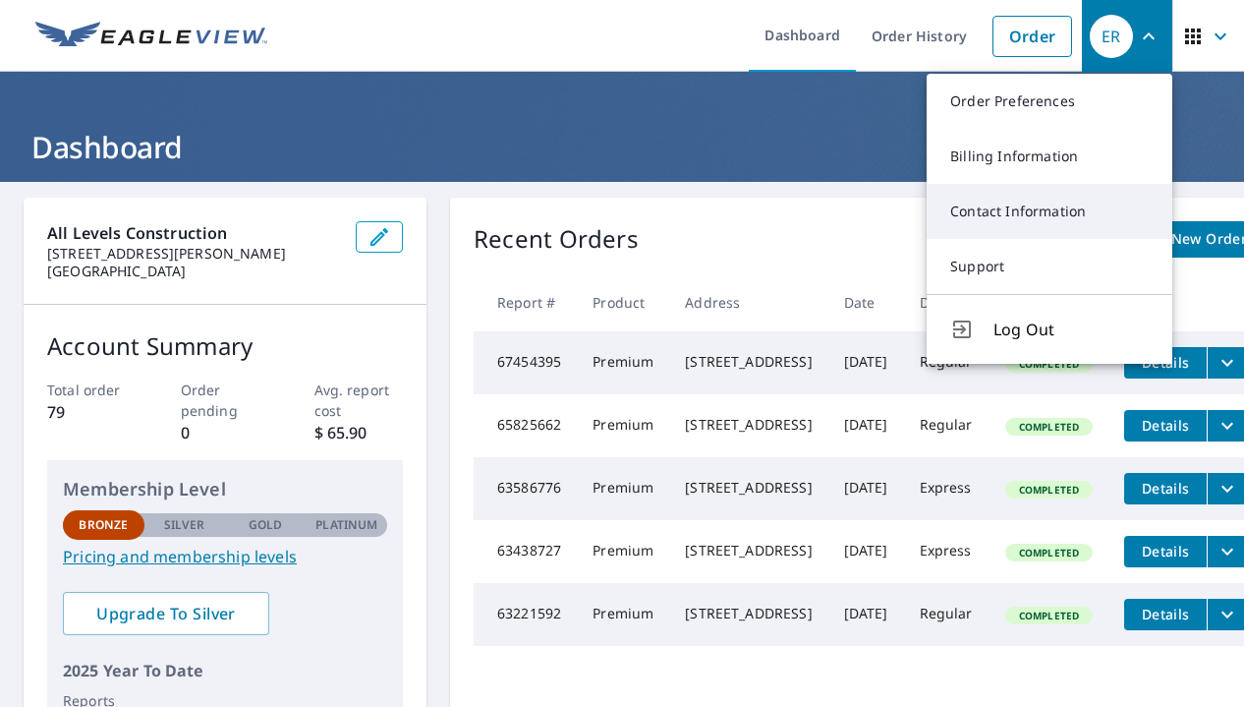
click at [1028, 217] on link "Contact Information" at bounding box center [1050, 211] width 246 height 55
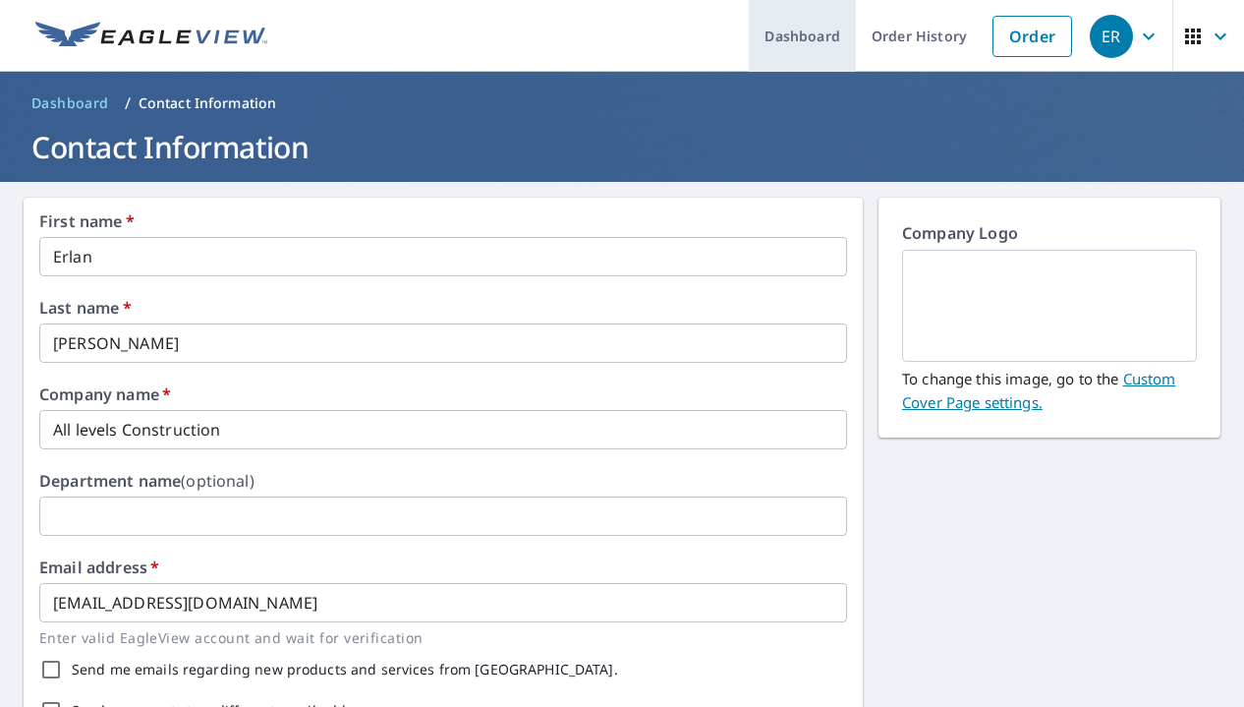
click at [800, 29] on link "Dashboard" at bounding box center [802, 36] width 107 height 72
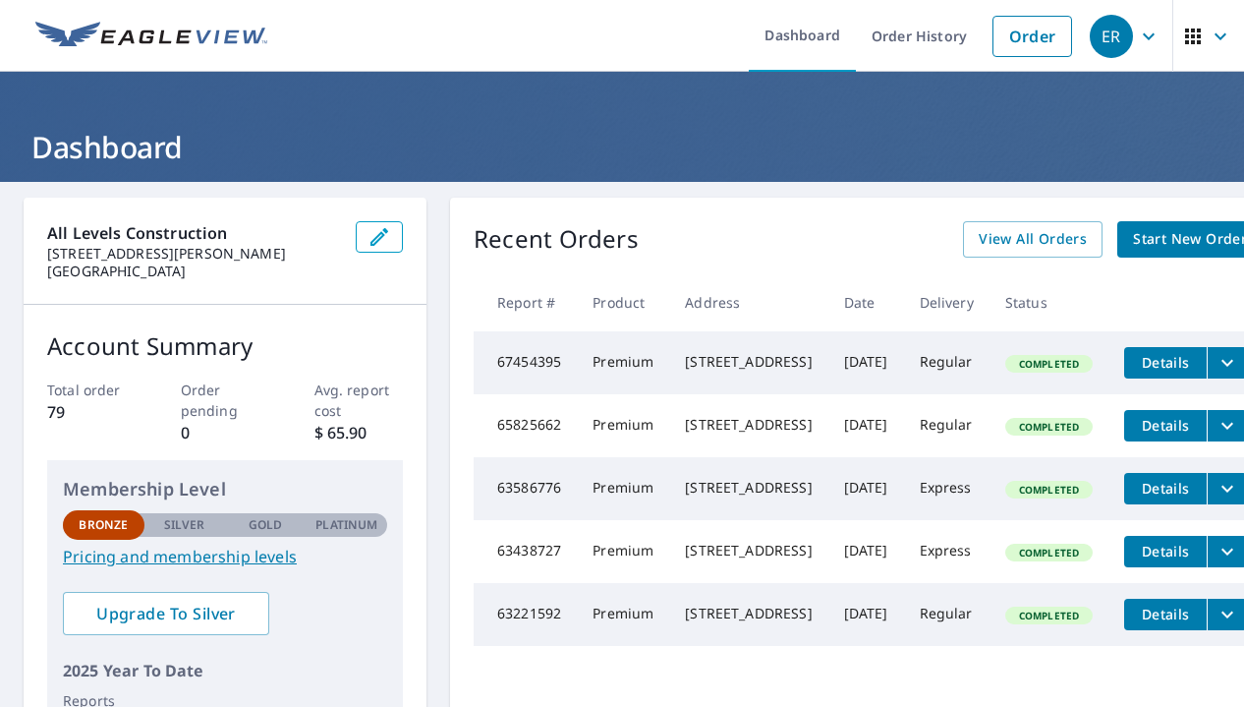
drag, startPoint x: 690, startPoint y: 363, endPoint x: 793, endPoint y: 393, distance: 107.6
click at [793, 371] on div "14 Water Trak Ocala, FL 34472" at bounding box center [748, 362] width 127 height 20
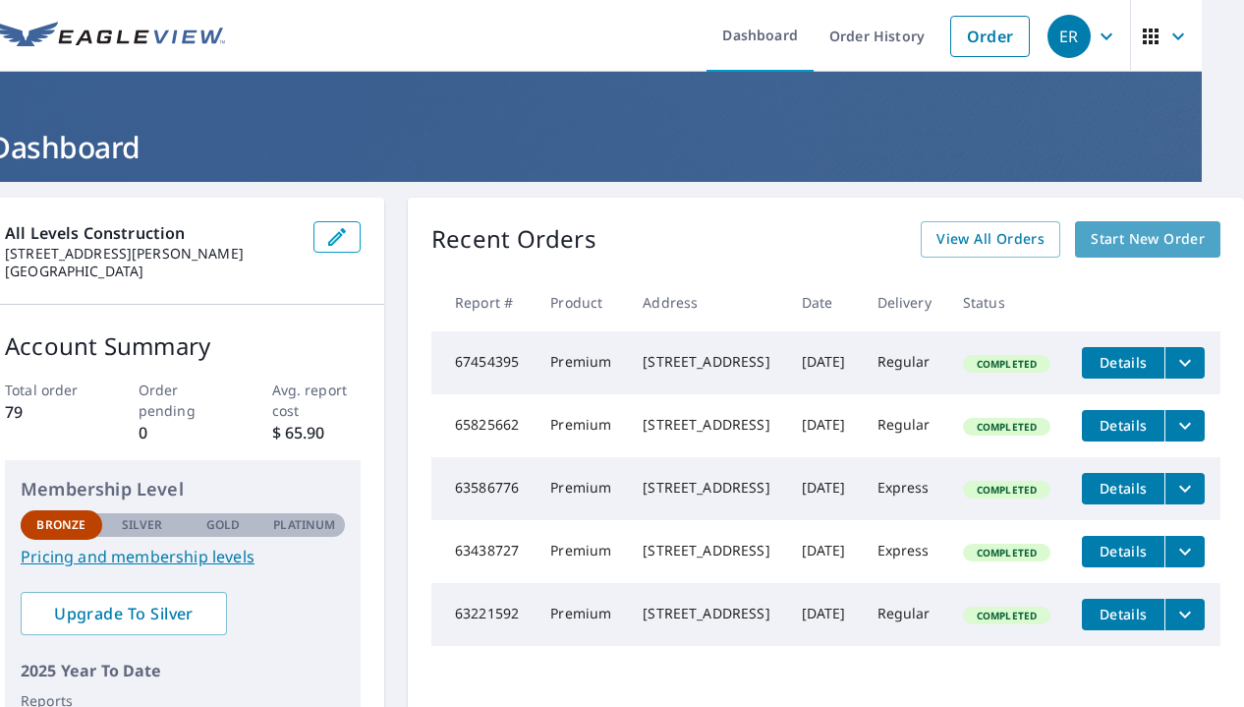
click at [1172, 229] on span "Start New Order" at bounding box center [1148, 239] width 114 height 25
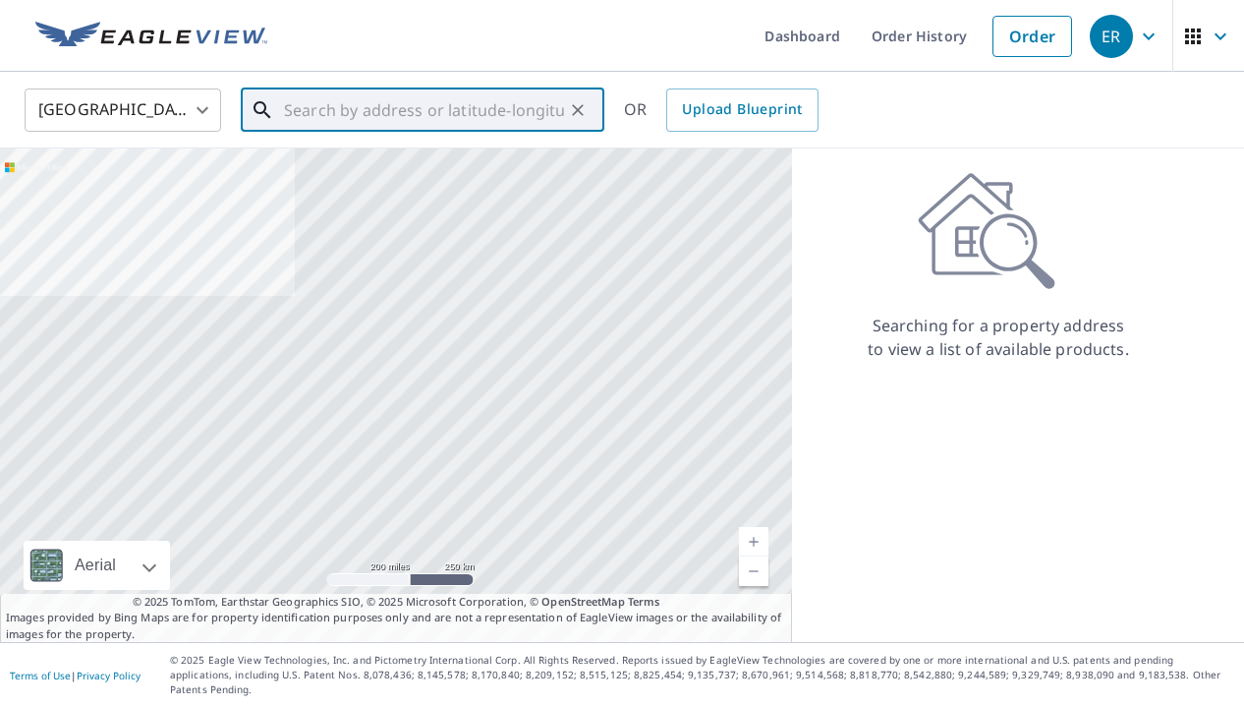
click at [424, 119] on input "text" at bounding box center [424, 110] width 280 height 55
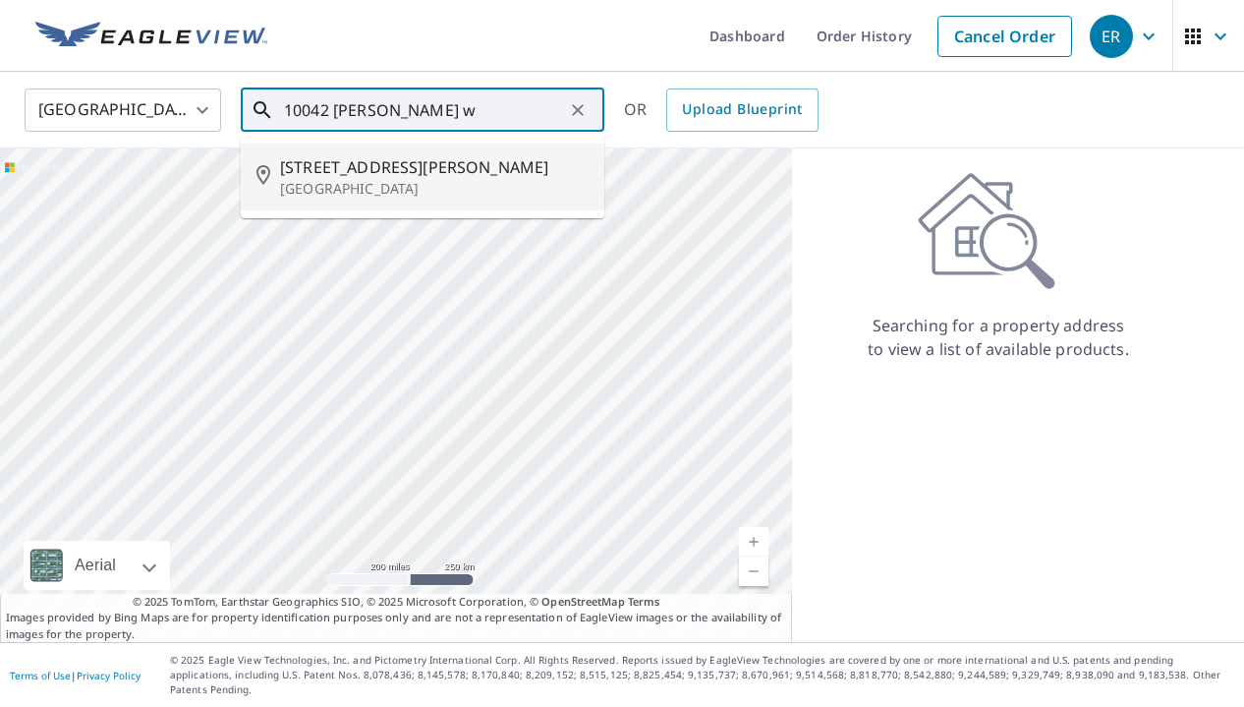
click at [394, 162] on span "10042 John Adams Way" at bounding box center [434, 167] width 309 height 24
type input "10042 John Adams Way Orlando, FL 32817"
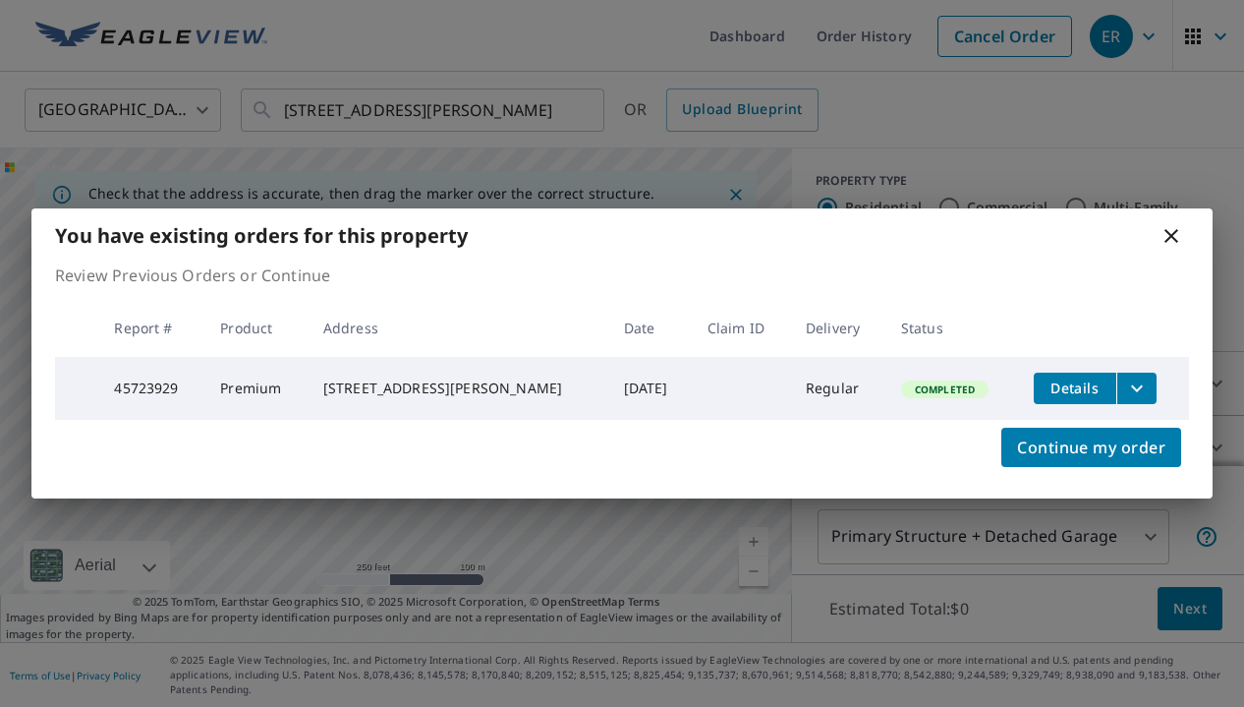
click at [1177, 228] on icon at bounding box center [1172, 236] width 24 height 24
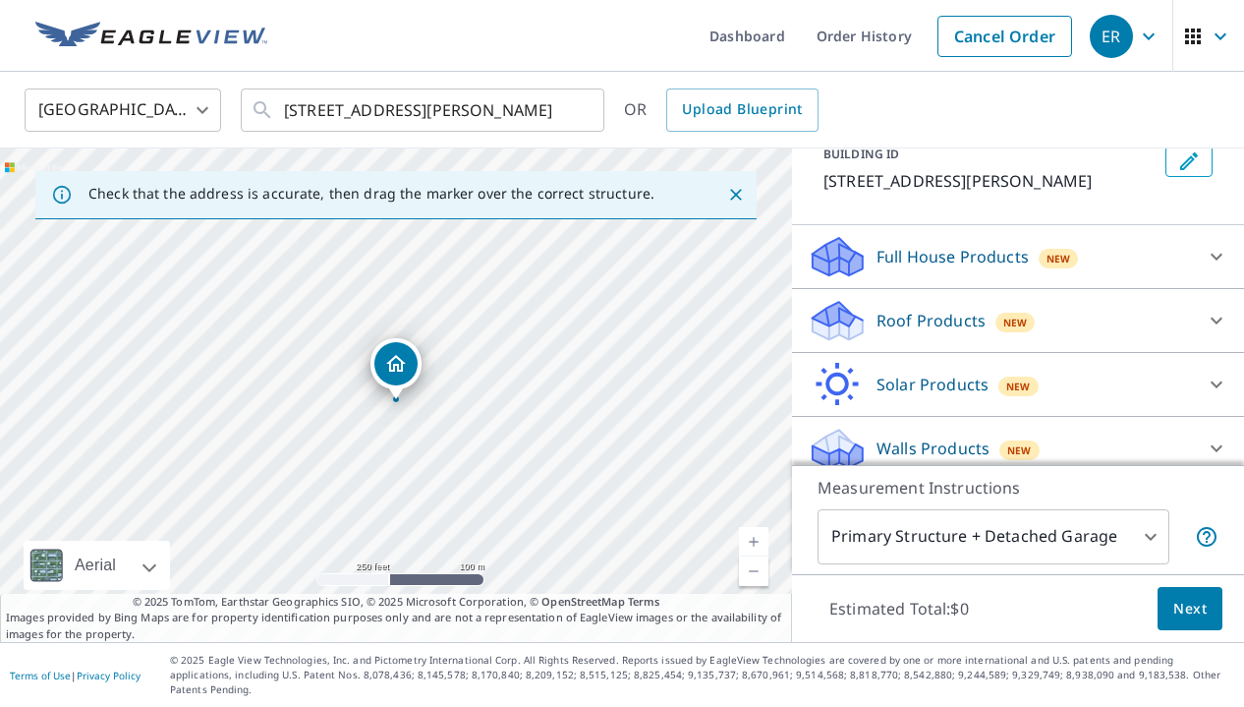
scroll to position [128, 0]
click at [975, 323] on p "Roof Products" at bounding box center [931, 320] width 109 height 24
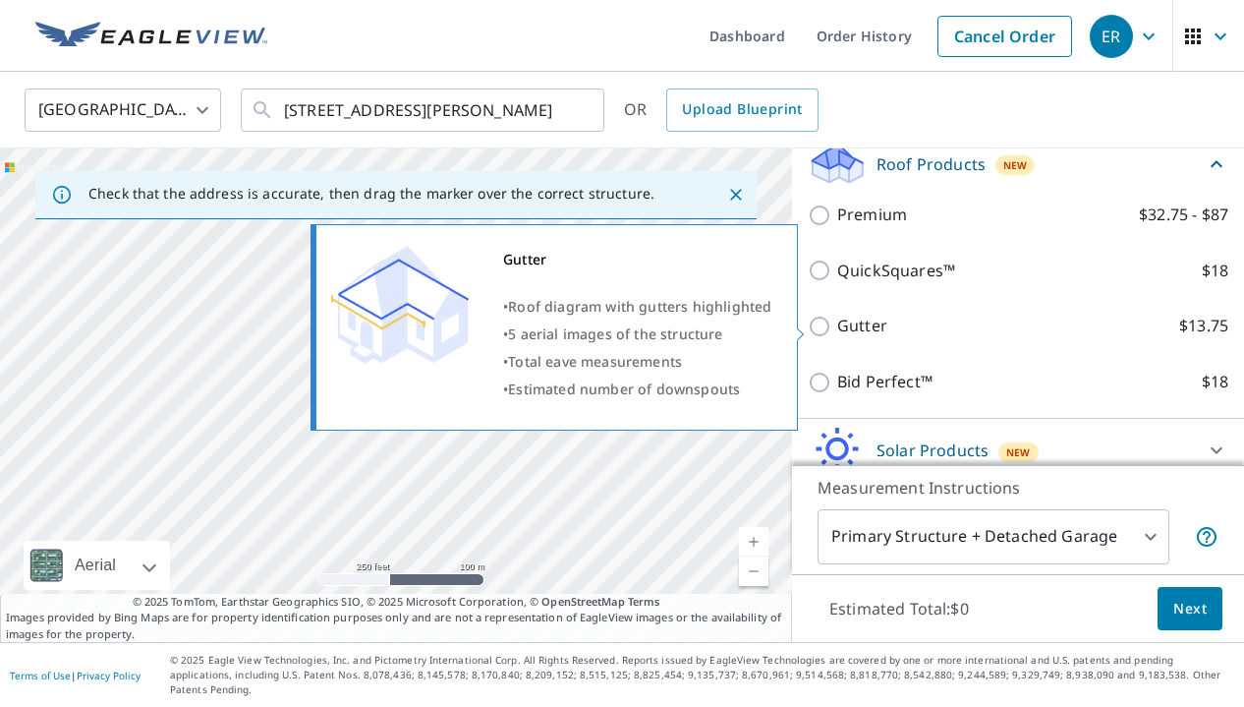
scroll to position [282, 0]
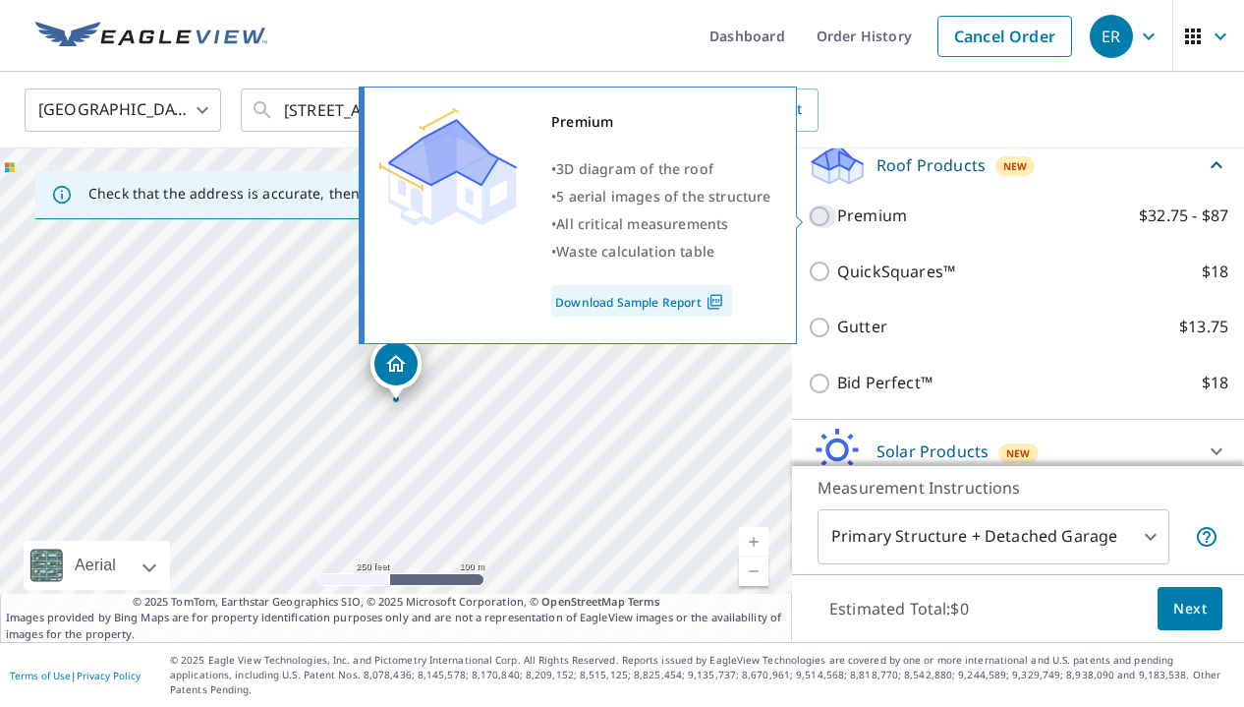
click at [824, 215] on input "Premium $32.75 - $87" at bounding box center [822, 216] width 29 height 24
checkbox input "true"
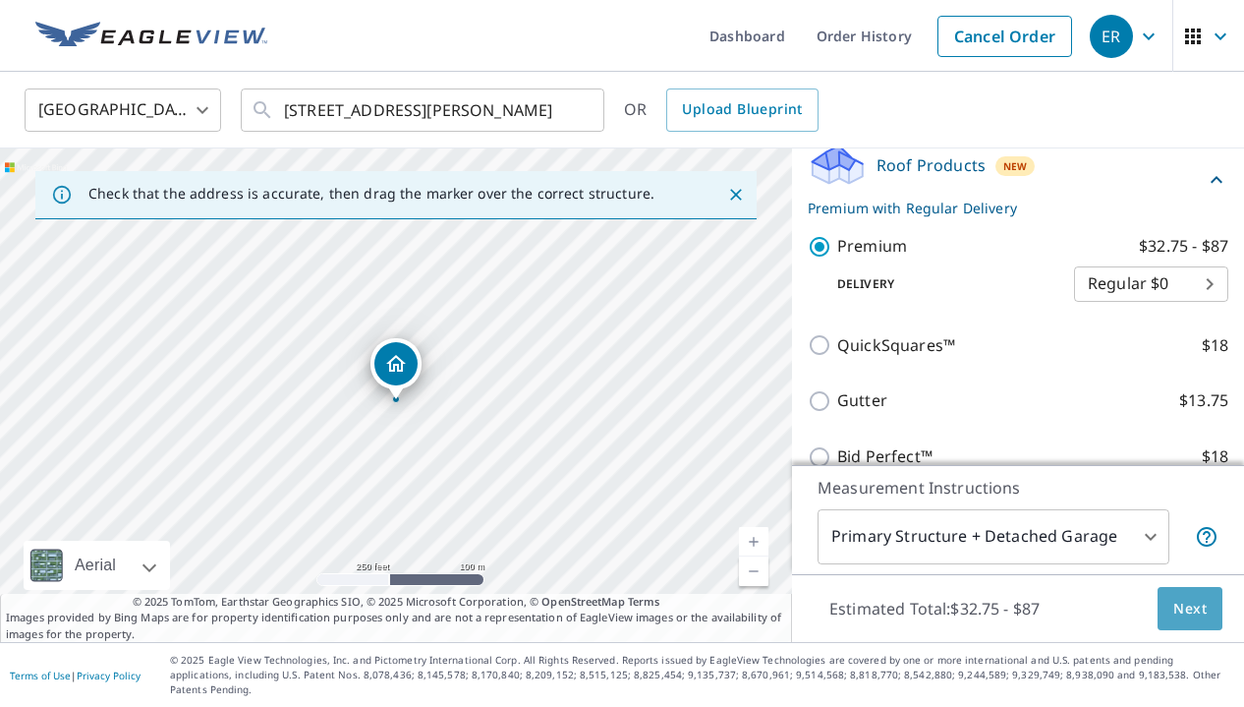
click at [1175, 621] on span "Next" at bounding box center [1189, 609] width 33 height 25
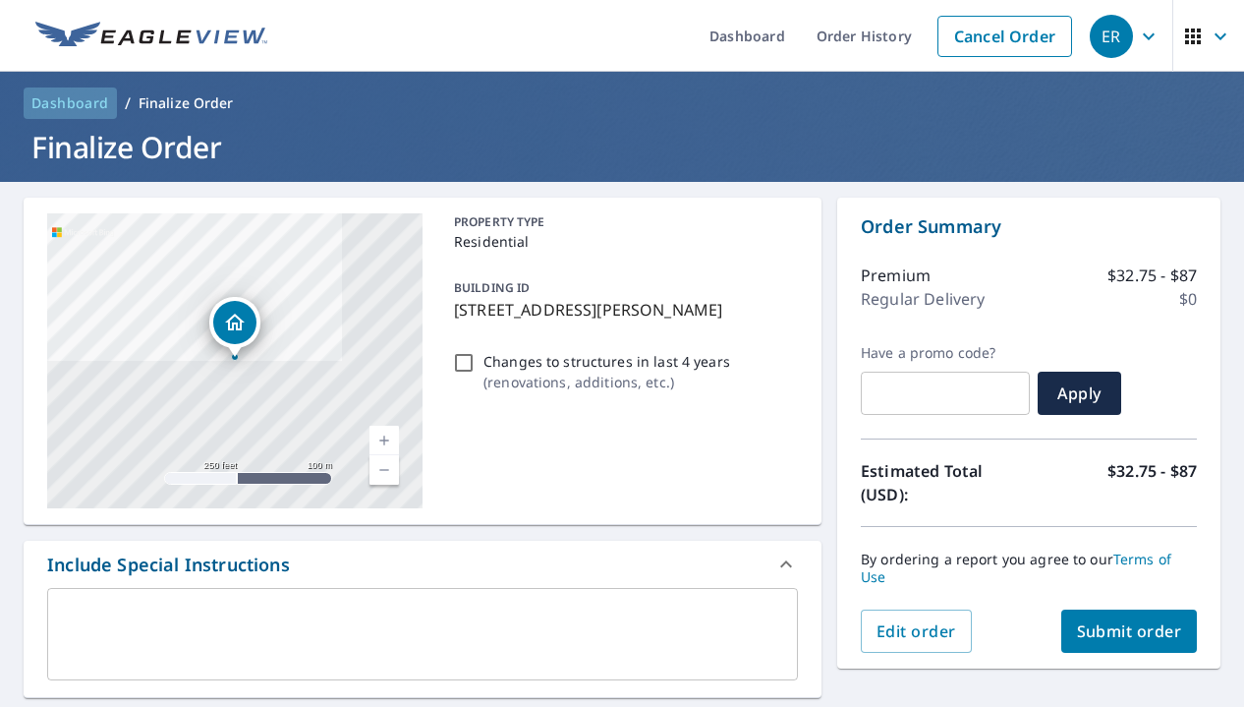
click at [63, 96] on span "Dashboard" at bounding box center [70, 103] width 78 height 20
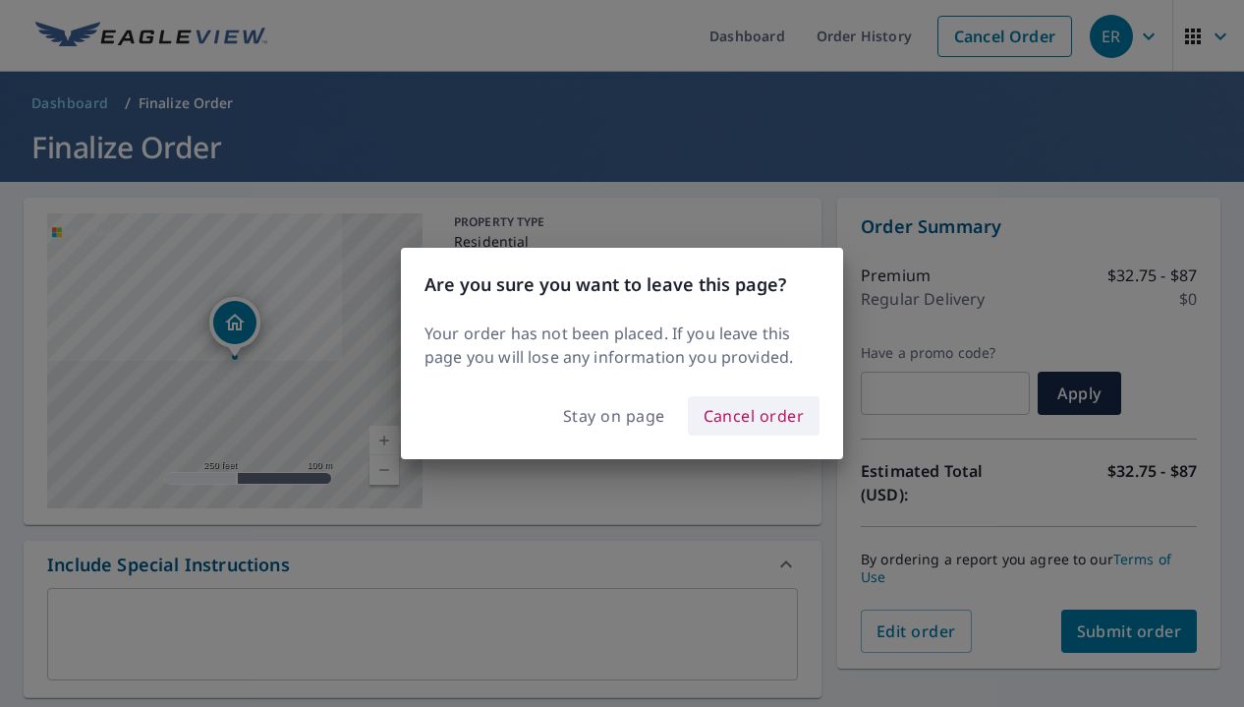
click at [781, 408] on span "Cancel order" at bounding box center [754, 416] width 101 height 28
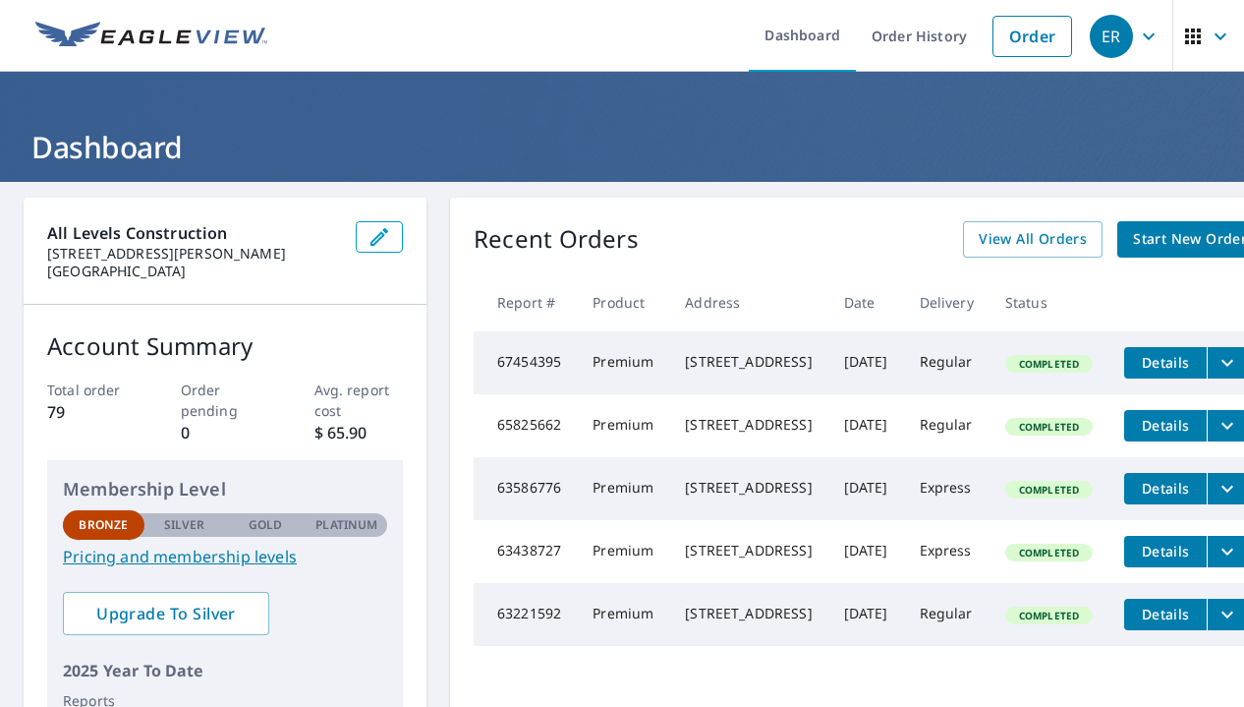
scroll to position [0, 55]
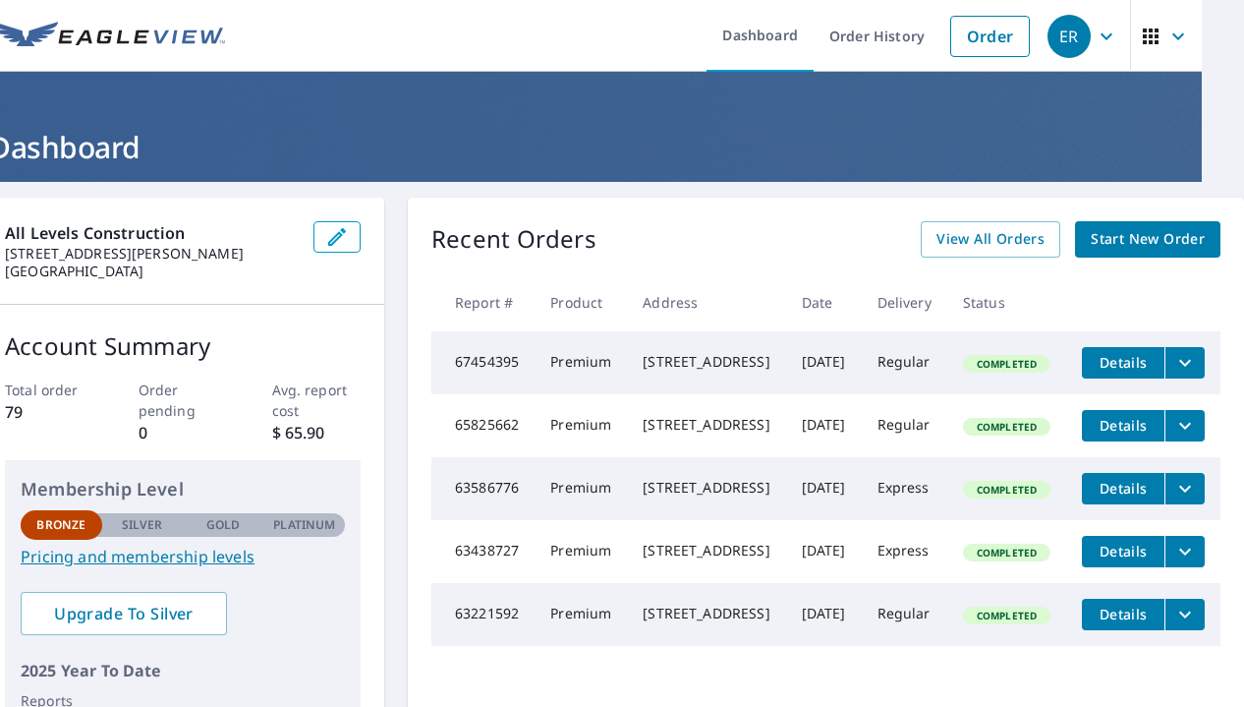
click at [1179, 351] on icon "filesDropdownBtn-67454395" at bounding box center [1185, 363] width 24 height 24
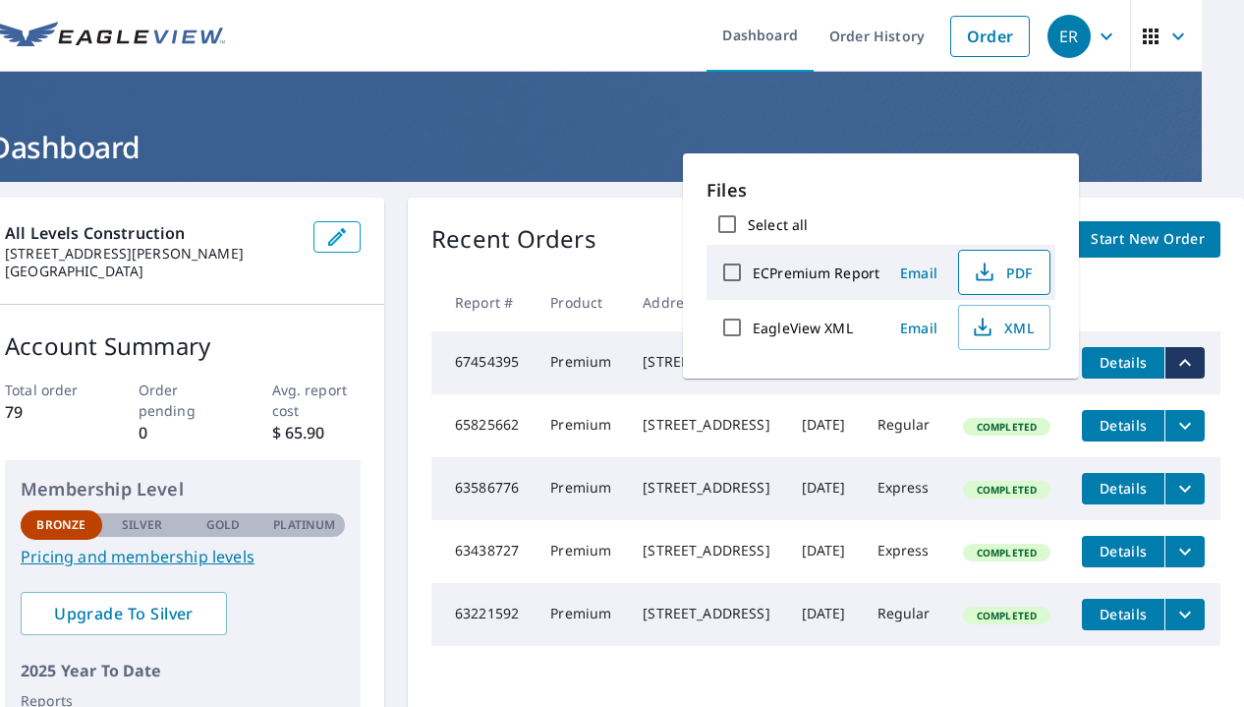
click at [976, 277] on icon "button" at bounding box center [985, 272] width 24 height 24
